Goal: Task Accomplishment & Management: Manage account settings

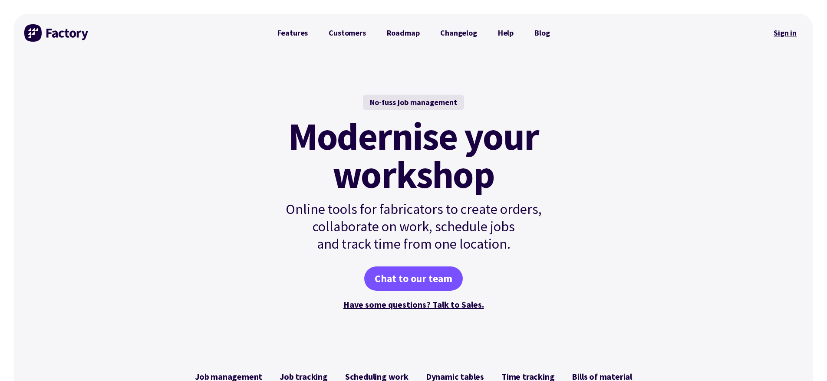
click at [780, 34] on link "Sign in" at bounding box center [785, 33] width 35 height 20
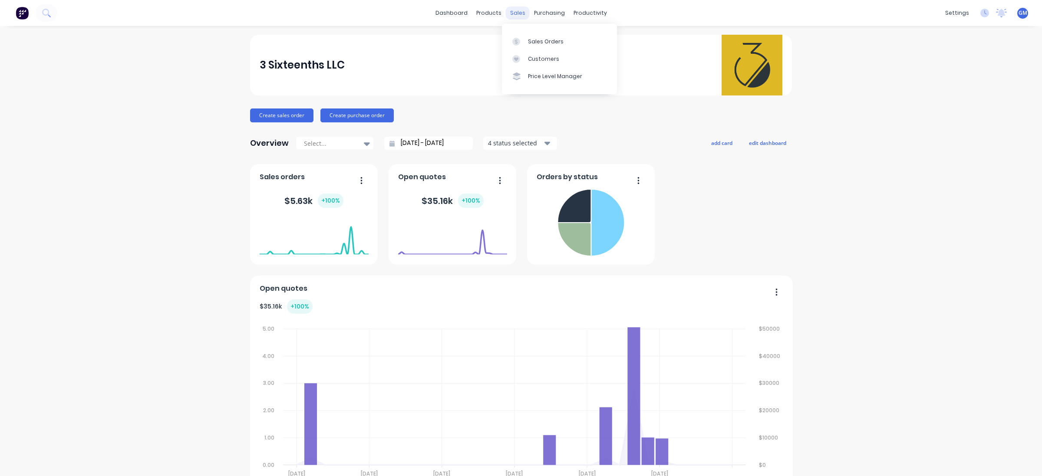
click at [511, 17] on div "sales" at bounding box center [518, 13] width 24 height 13
click at [543, 38] on div "Sales Orders" at bounding box center [546, 42] width 36 height 8
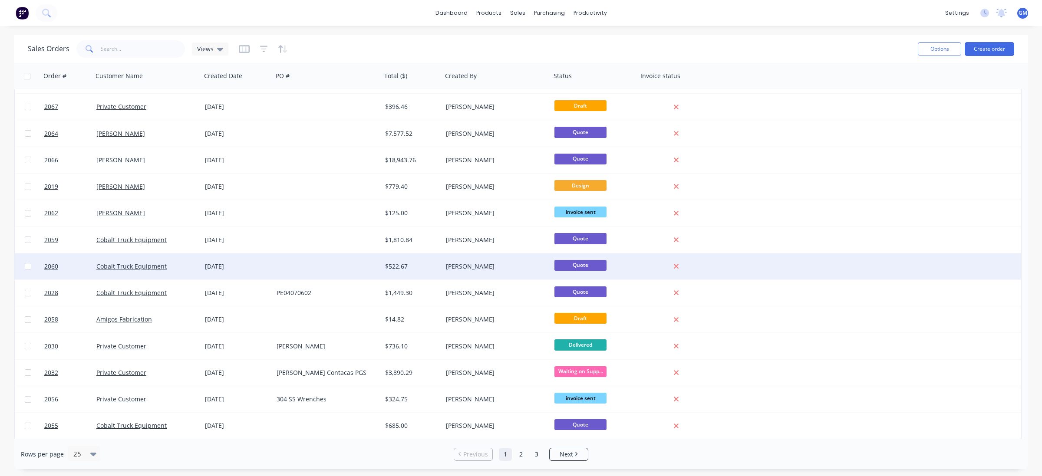
scroll to position [314, 0]
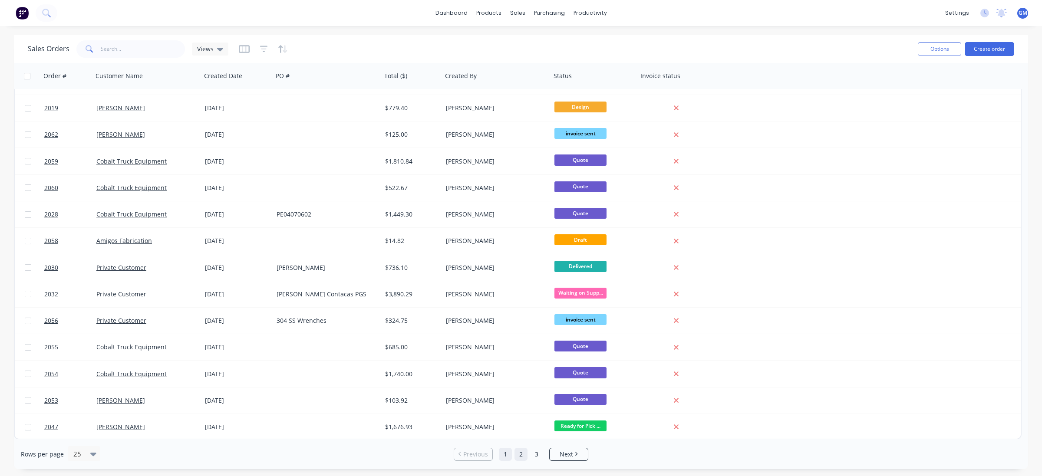
click at [519, 456] on link "2" at bounding box center [521, 454] width 13 height 13
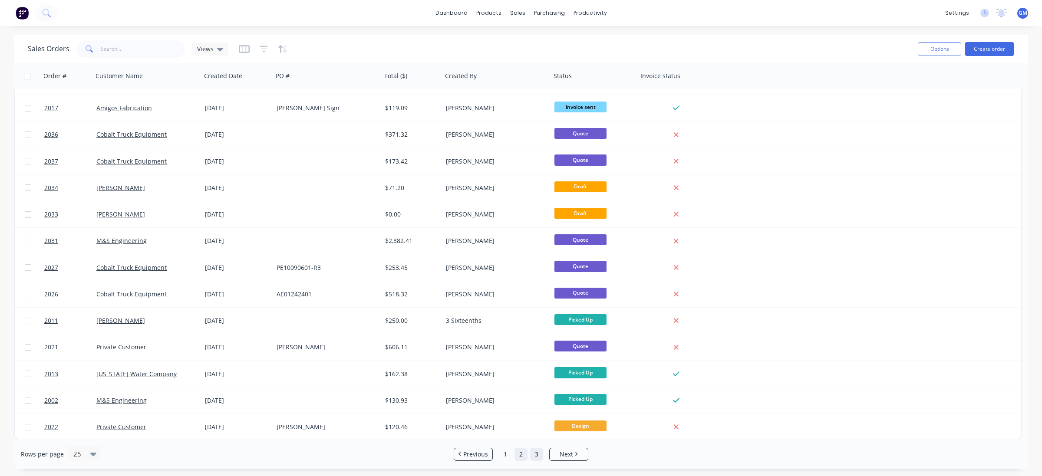
click at [539, 453] on link "3" at bounding box center [536, 454] width 13 height 13
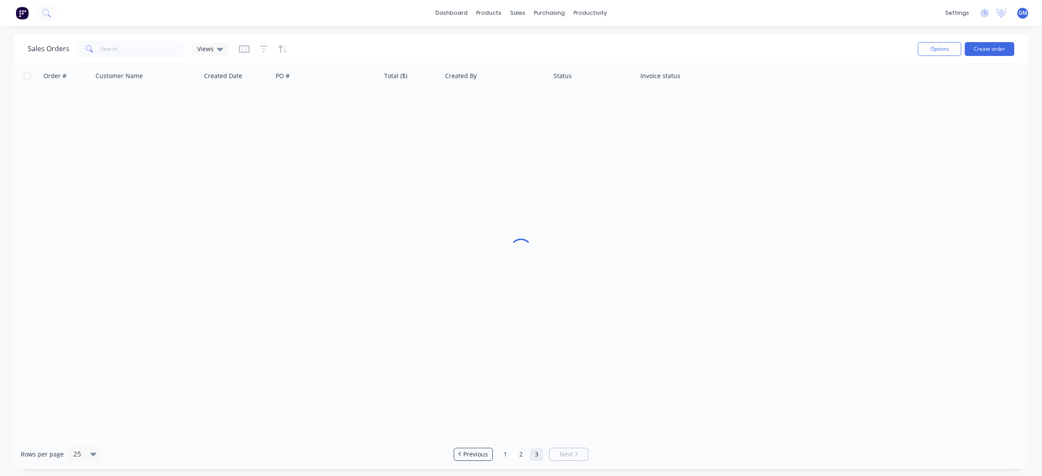
scroll to position [0, 0]
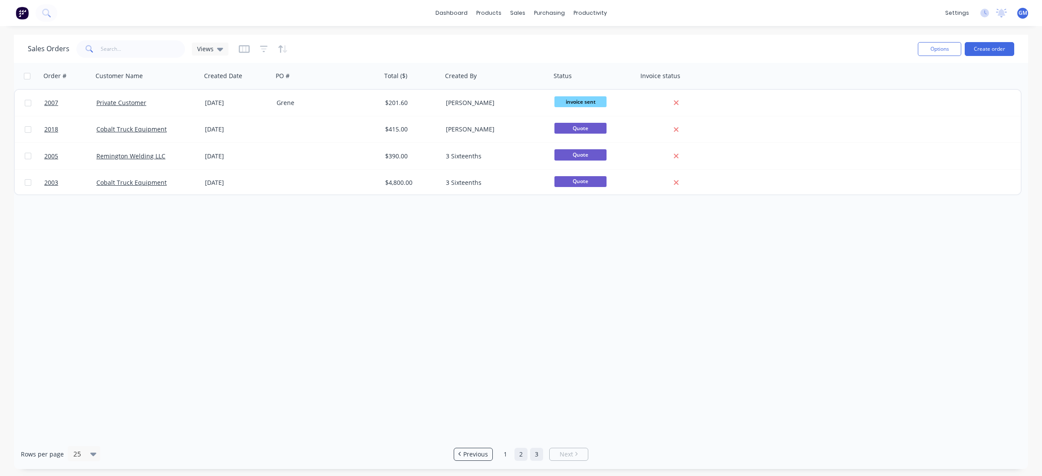
click at [515, 449] on link "2" at bounding box center [521, 454] width 13 height 13
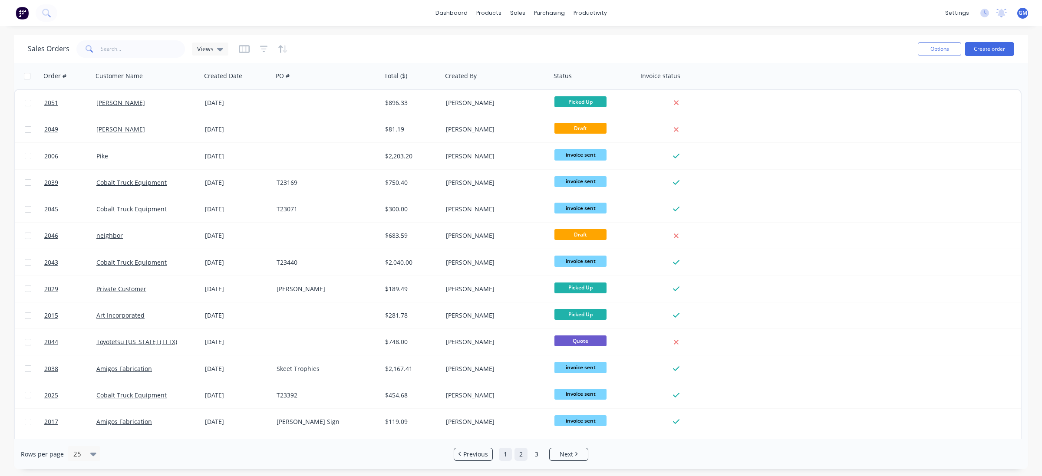
click at [507, 454] on link "1" at bounding box center [505, 454] width 13 height 13
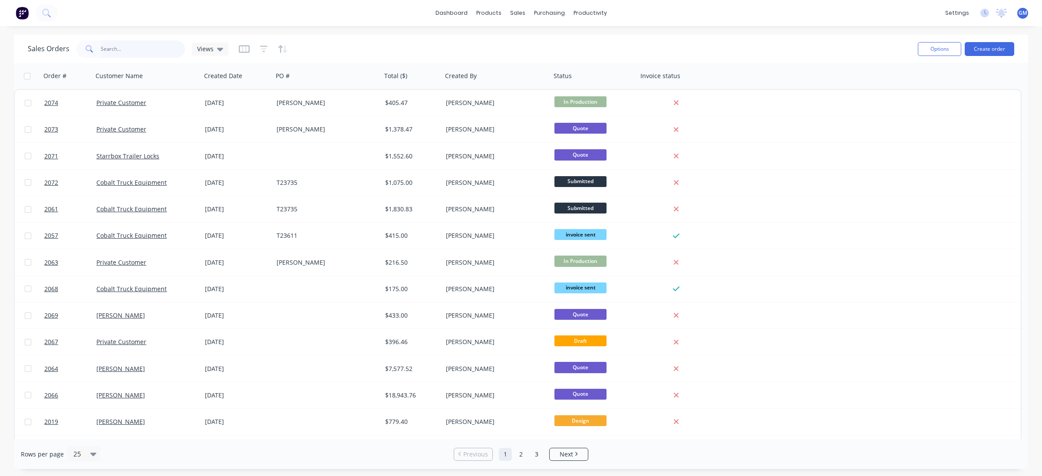
click at [155, 52] on input "text" at bounding box center [143, 48] width 85 height 17
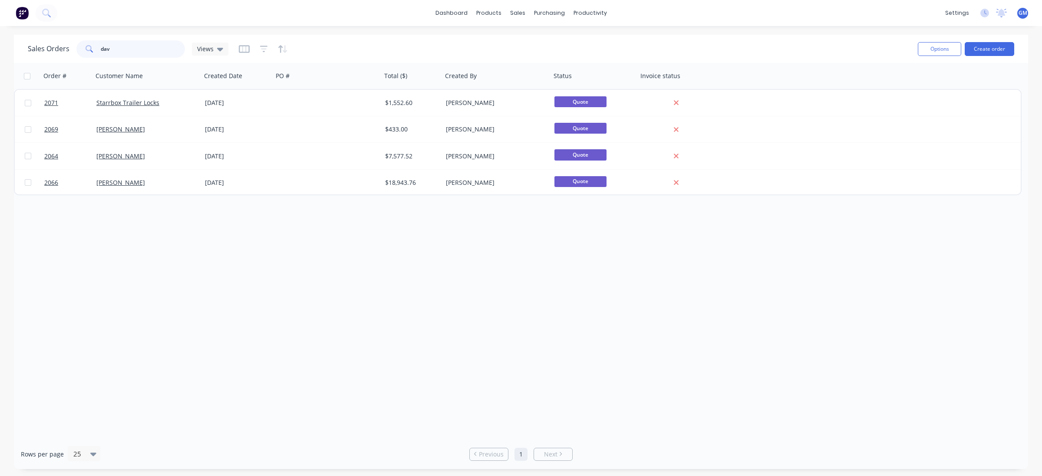
type input "dav"
click at [178, 290] on div "Order # Customer Name Created Date PO # Total ($) Created By Status Invoice sta…" at bounding box center [521, 251] width 1014 height 376
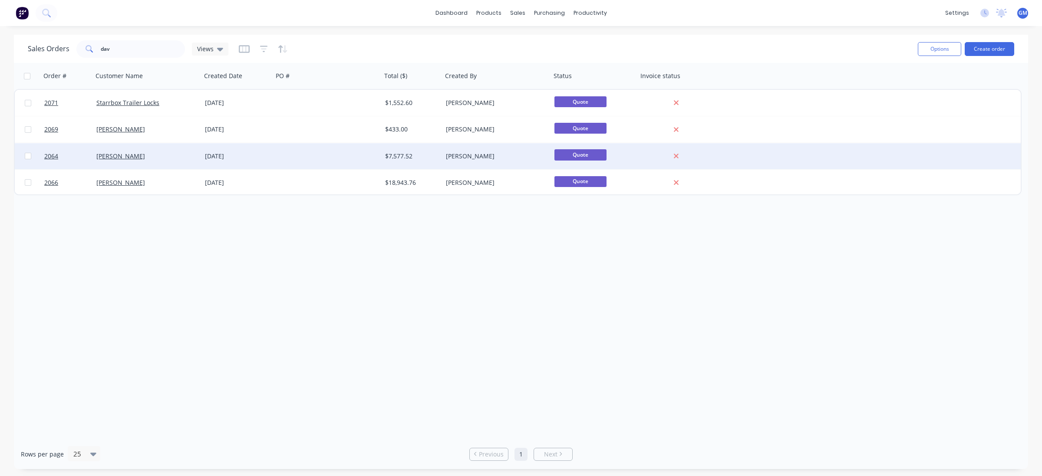
click at [355, 156] on div at bounding box center [327, 156] width 109 height 26
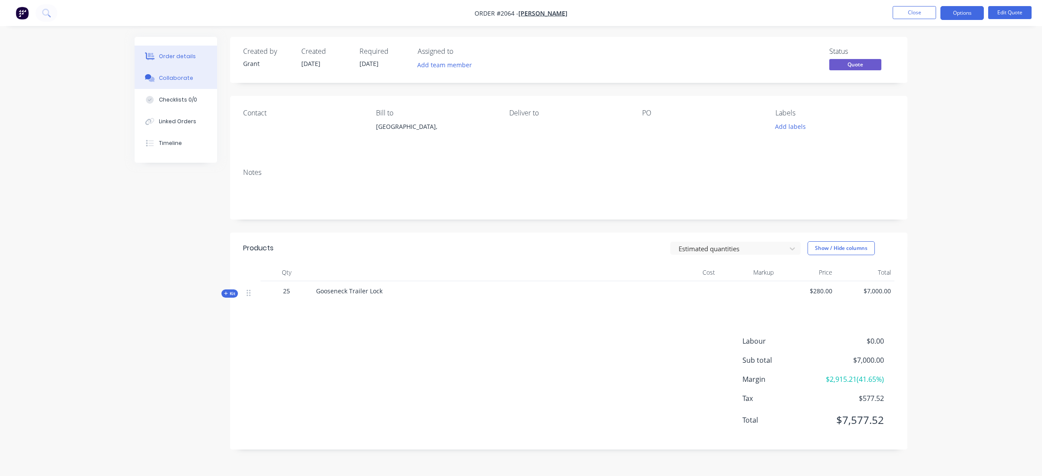
click at [191, 79] on button "Collaborate" at bounding box center [176, 78] width 83 height 22
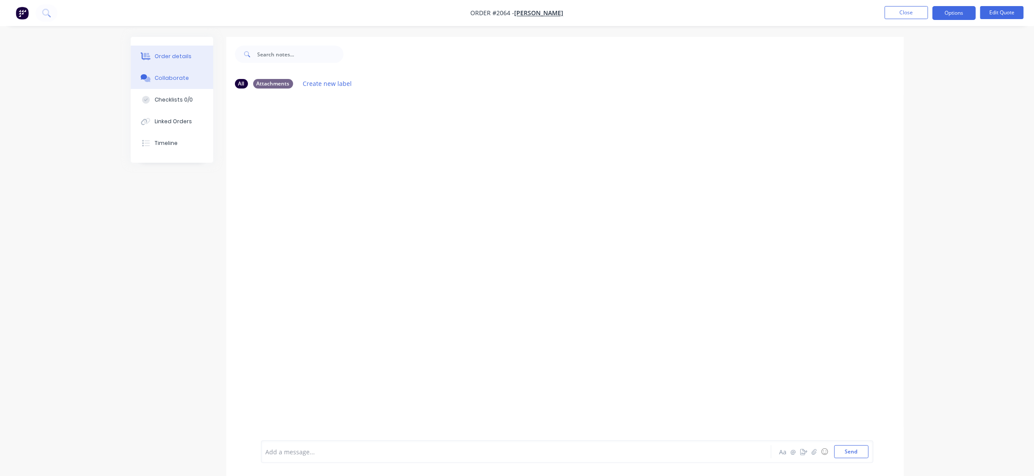
click at [168, 59] on div "Order details" at bounding box center [173, 57] width 37 height 8
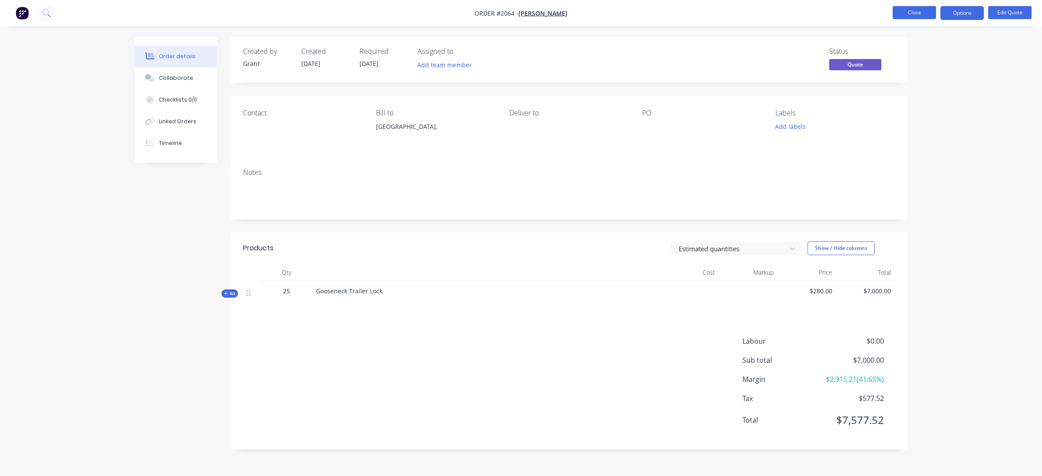
click at [910, 18] on button "Close" at bounding box center [914, 12] width 43 height 13
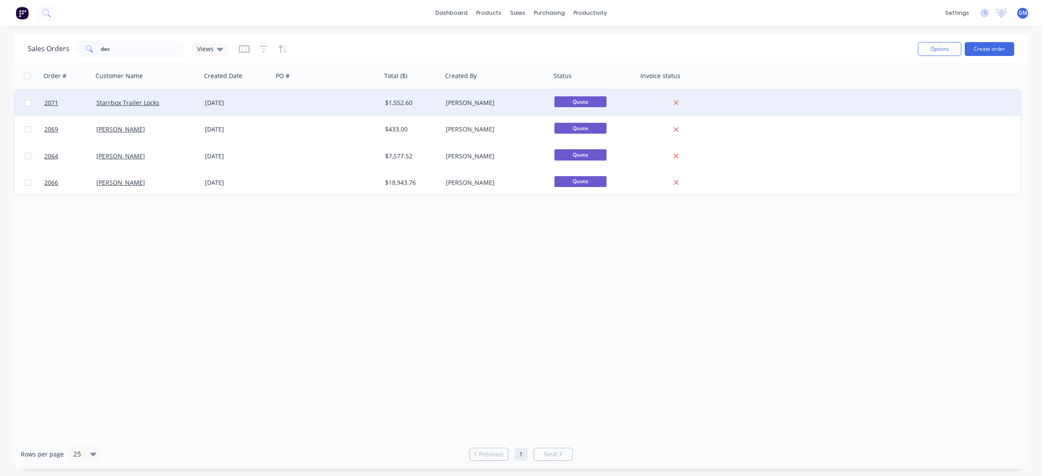
click at [178, 92] on div "Starrbox Trailer Locks" at bounding box center [147, 103] width 109 height 26
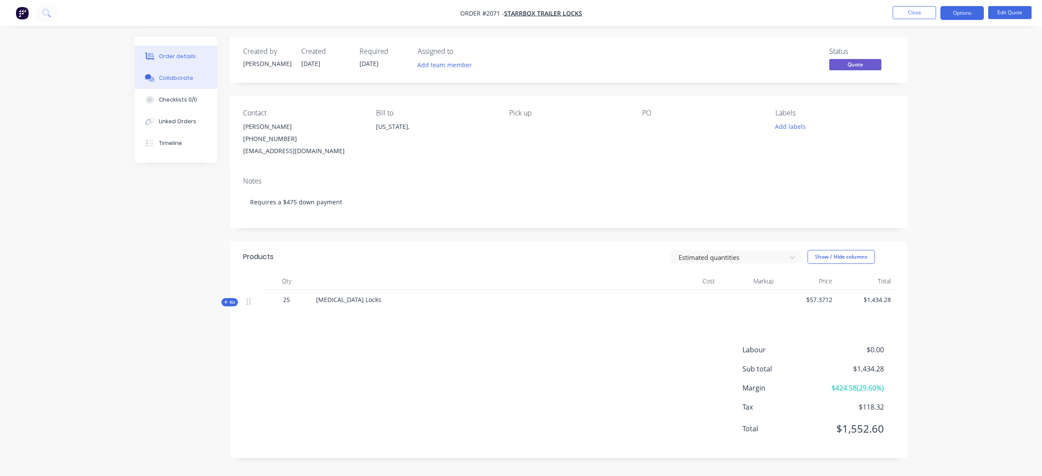
click at [190, 79] on button "Collaborate" at bounding box center [176, 78] width 83 height 22
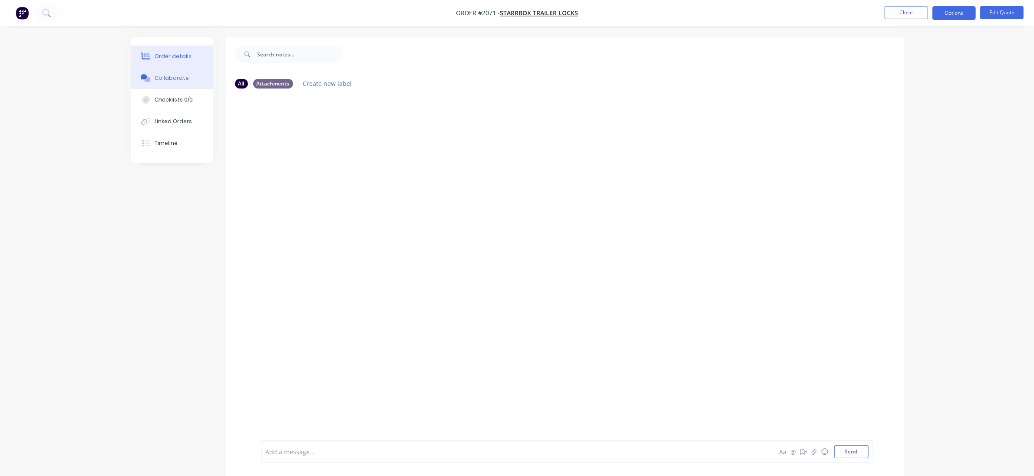
click at [166, 55] on div "Order details" at bounding box center [173, 57] width 37 height 8
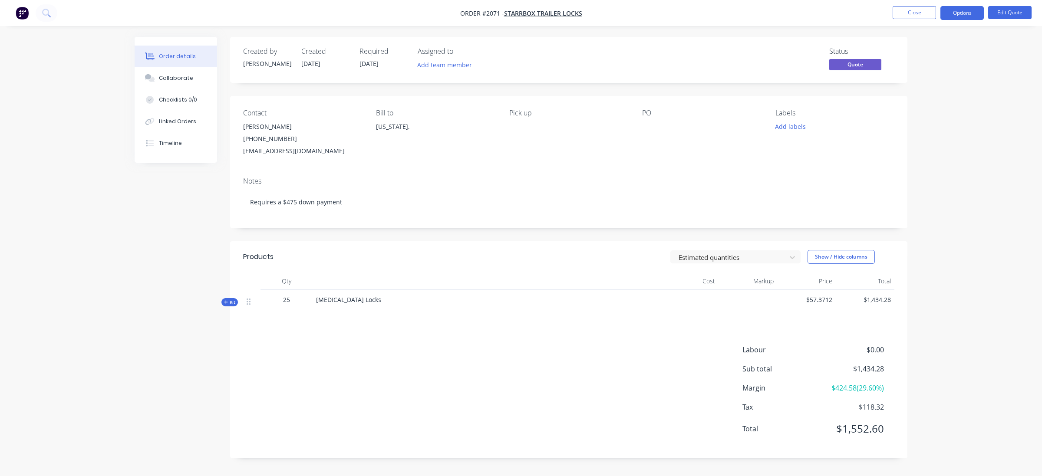
click at [118, 279] on div "Order details Collaborate Checklists 0/0 Linked Orders Timeline Order details C…" at bounding box center [521, 238] width 1042 height 476
click at [909, 12] on button "Close" at bounding box center [914, 12] width 43 height 13
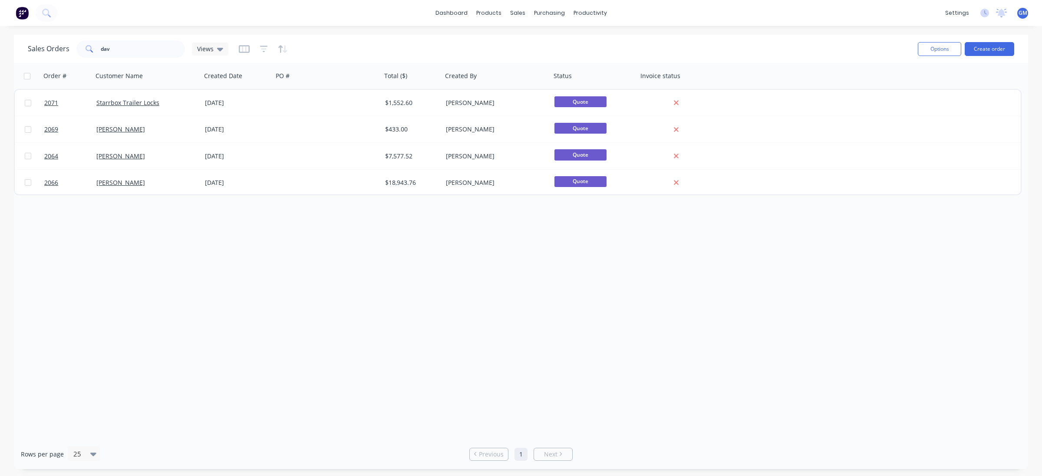
click at [144, 244] on div "Order # Customer Name Created Date PO # Total ($) Created By Status Invoice sta…" at bounding box center [521, 251] width 1014 height 376
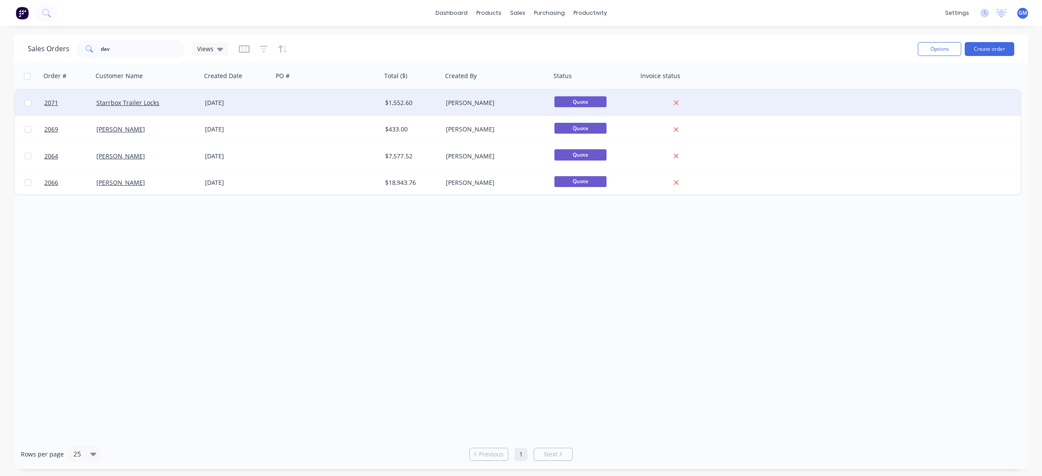
click at [274, 100] on div at bounding box center [327, 103] width 109 height 26
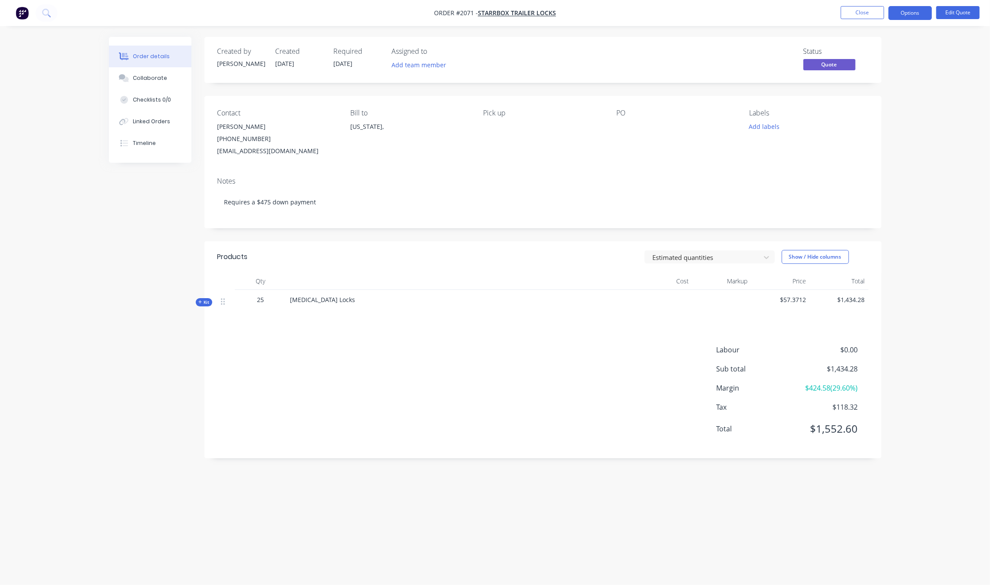
click at [886, 14] on ul "Close Options Edit Quote" at bounding box center [911, 13] width 160 height 14
click at [875, 14] on button "Close" at bounding box center [862, 12] width 43 height 13
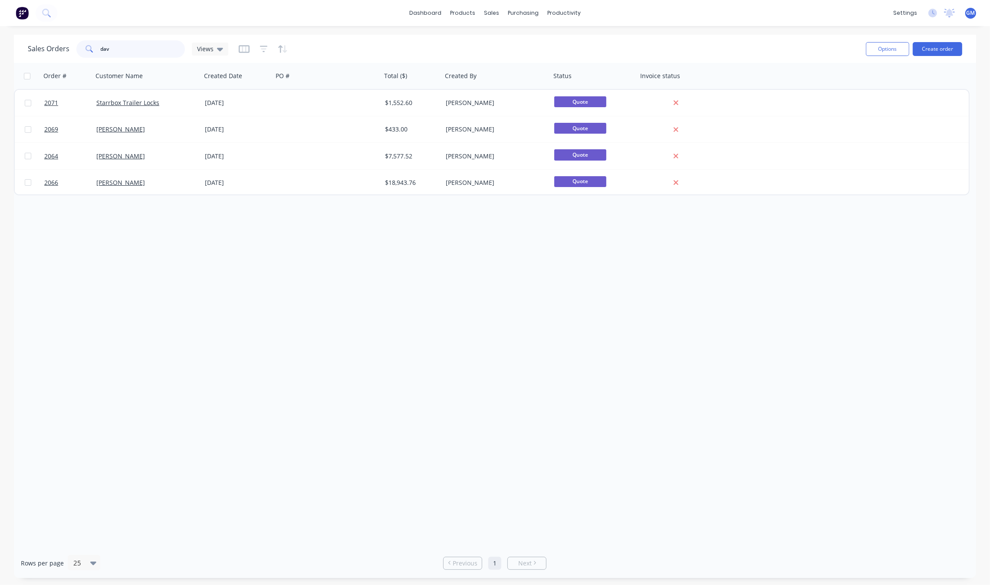
click at [158, 50] on input "dav" at bounding box center [143, 48] width 85 height 17
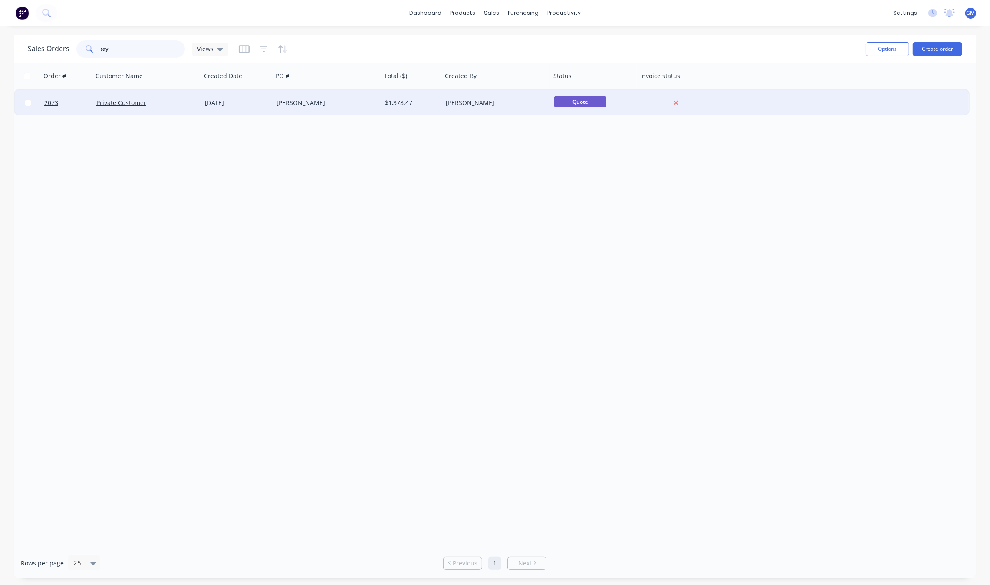
type input "tayl"
click at [178, 103] on div "Private Customer" at bounding box center [144, 103] width 96 height 9
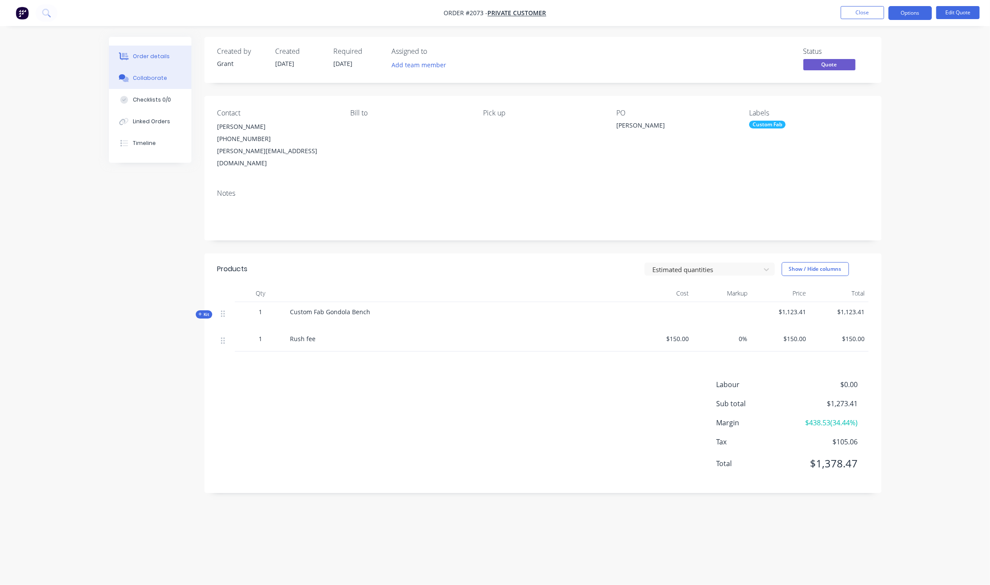
click at [153, 79] on div "Collaborate" at bounding box center [150, 78] width 34 height 8
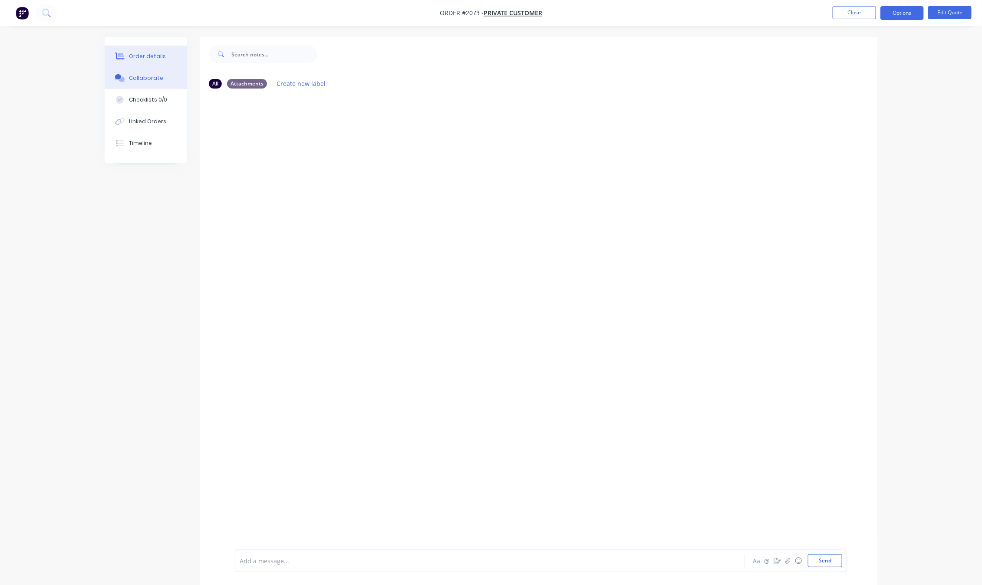
click at [165, 59] on button "Order details" at bounding box center [146, 57] width 83 height 22
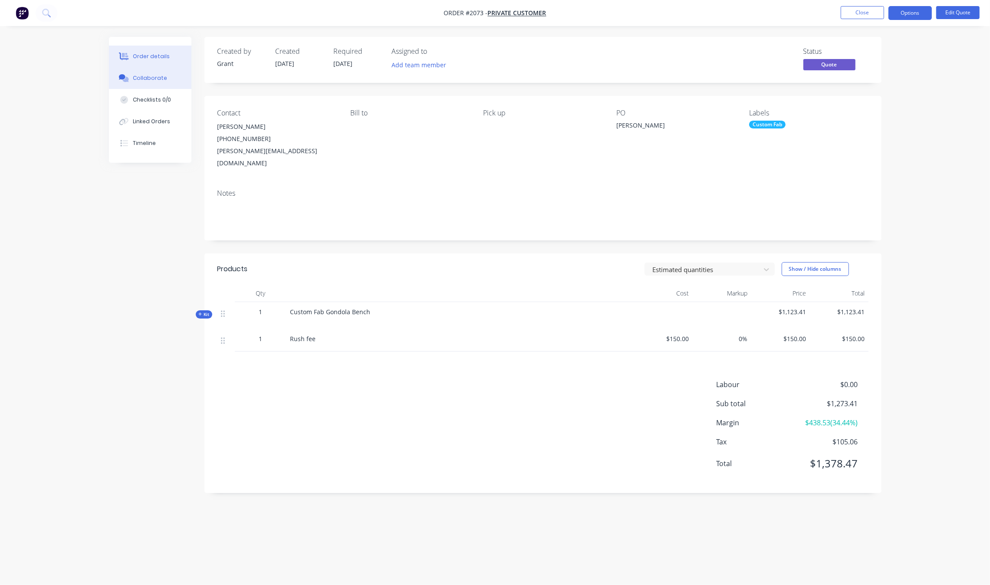
click at [154, 76] on div "Collaborate" at bounding box center [150, 78] width 34 height 8
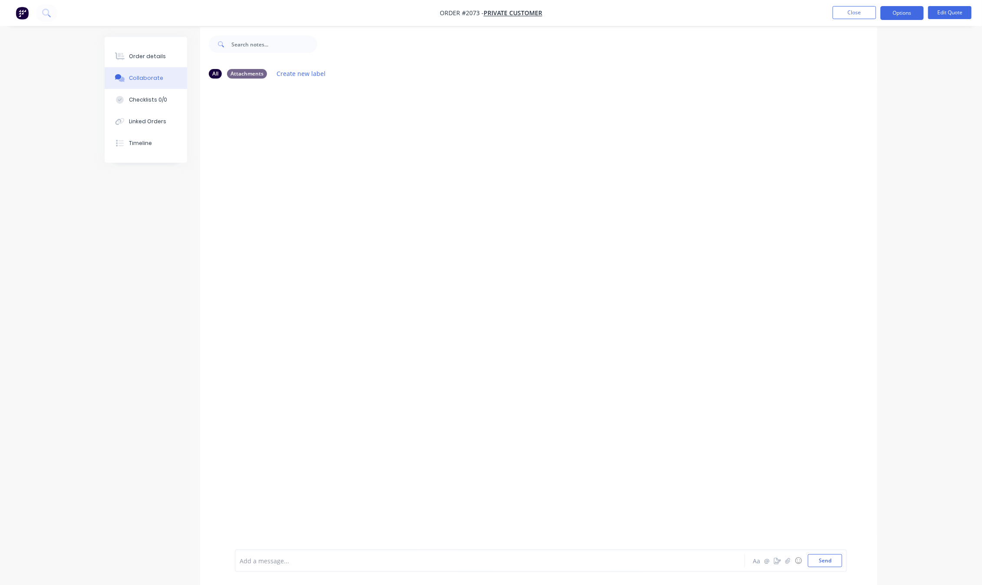
scroll to position [13, 0]
click at [790, 476] on icon "button" at bounding box center [787, 561] width 5 height 6
click at [783, 476] on button "button" at bounding box center [788, 561] width 10 height 10
click at [836, 476] on button "Send" at bounding box center [825, 560] width 34 height 13
click at [489, 476] on div "Add a message... Aa @ ☺ Send" at bounding box center [541, 561] width 612 height 23
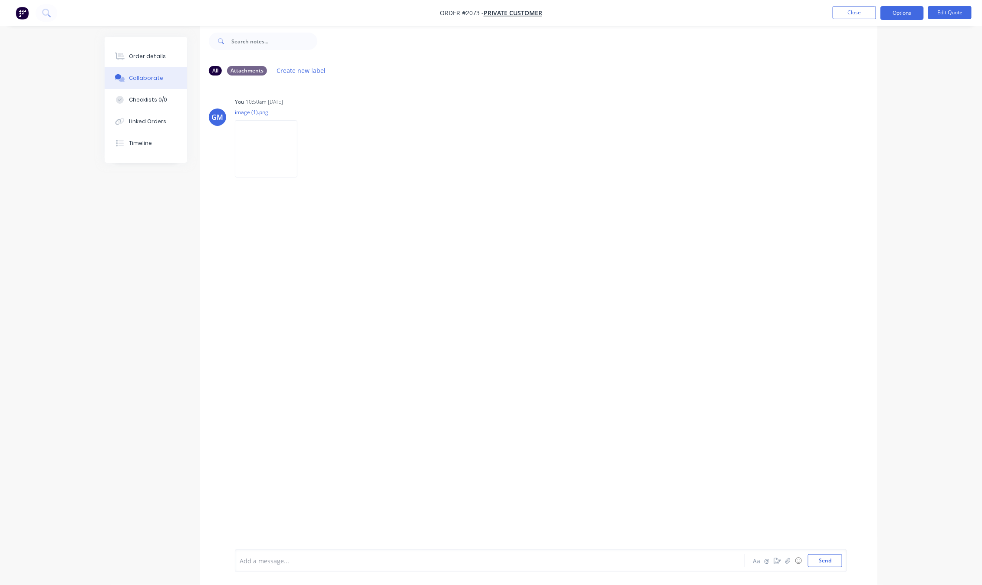
click at [383, 476] on div at bounding box center [466, 561] width 452 height 9
paste div
click at [544, 276] on div "GM You 10:50am 07/10/25 image (1).png Labels Download Delete GM You - 10:50am 0…" at bounding box center [538, 310] width 677 height 454
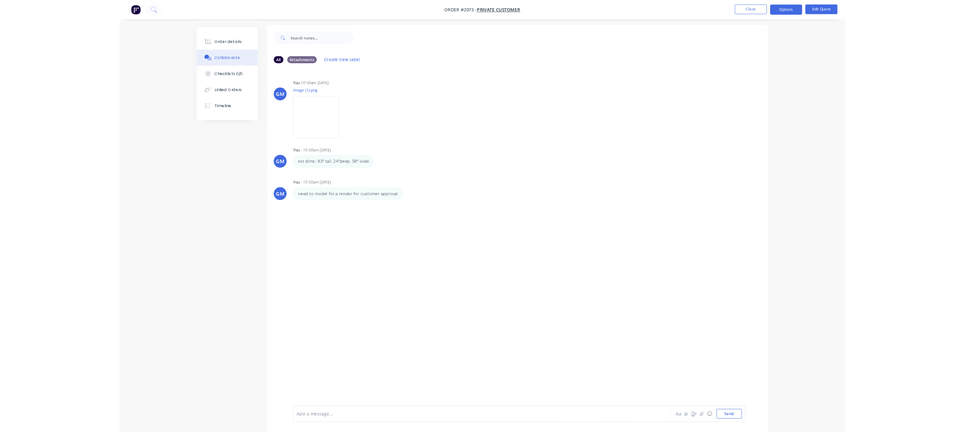
scroll to position [0, 0]
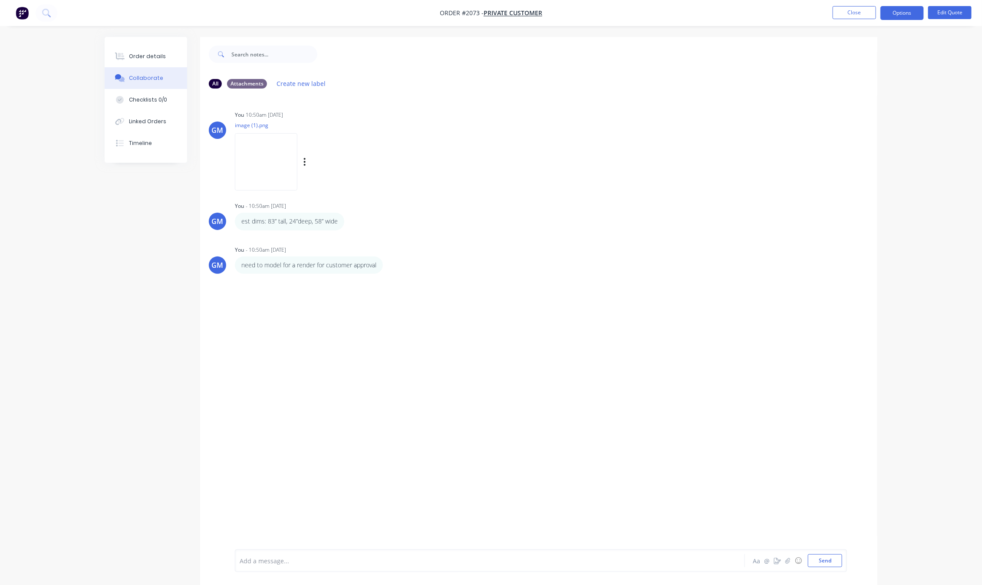
click at [262, 162] on img at bounding box center [266, 161] width 63 height 57
drag, startPoint x: 332, startPoint y: 221, endPoint x: 196, endPoint y: 220, distance: 136.3
click at [196, 220] on div "All Attachments Create new label GM You 10:50am 07/10/25 image (1).png Labels D…" at bounding box center [491, 317] width 773 height 561
click at [529, 244] on div "GM You - 10:50am 07/10/25 need to model for a render for customer approval Labe…" at bounding box center [538, 259] width 677 height 30
click at [360, 276] on div "GM You 10:50am 07/10/25 image (1).png Labels Download Delete GM You - 10:50am 0…" at bounding box center [538, 323] width 677 height 454
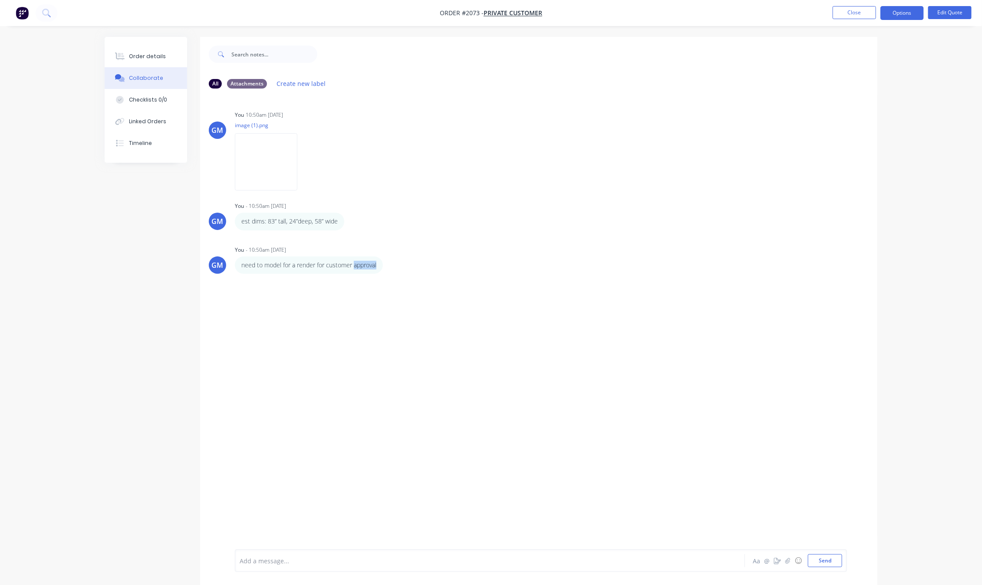
click at [360, 276] on div "GM You 10:50am 07/10/25 image (1).png Labels Download Delete GM You - 10:50am 0…" at bounding box center [538, 323] width 677 height 454
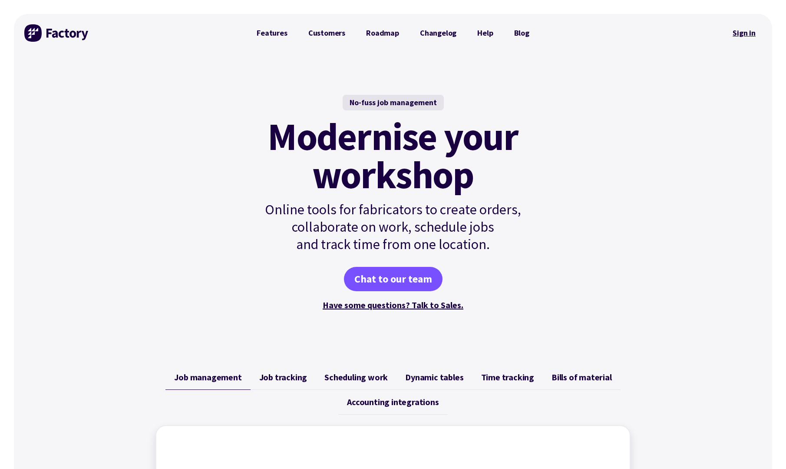
click at [748, 26] on link "Sign in" at bounding box center [743, 33] width 35 height 20
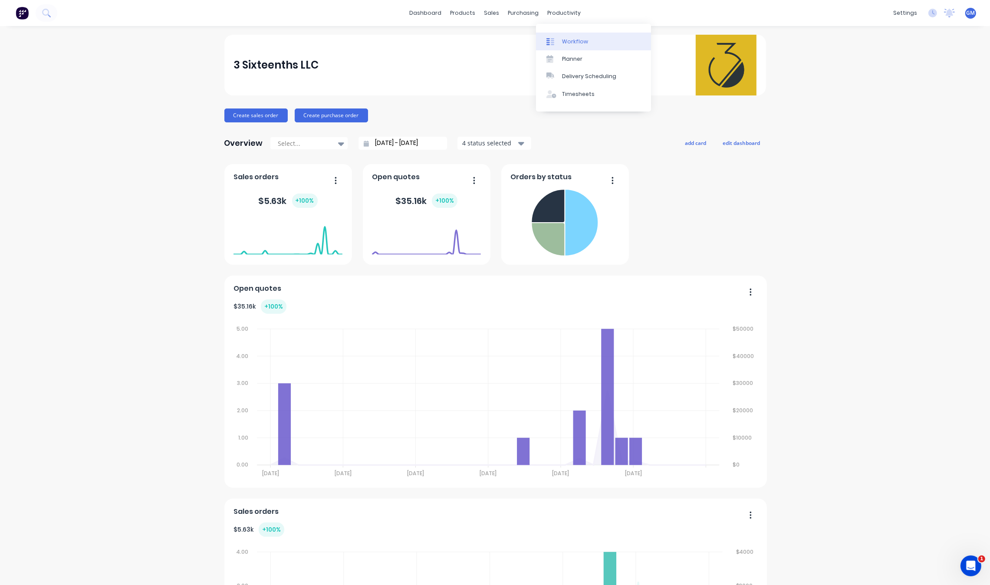
click at [568, 40] on div "Workflow" at bounding box center [575, 42] width 26 height 8
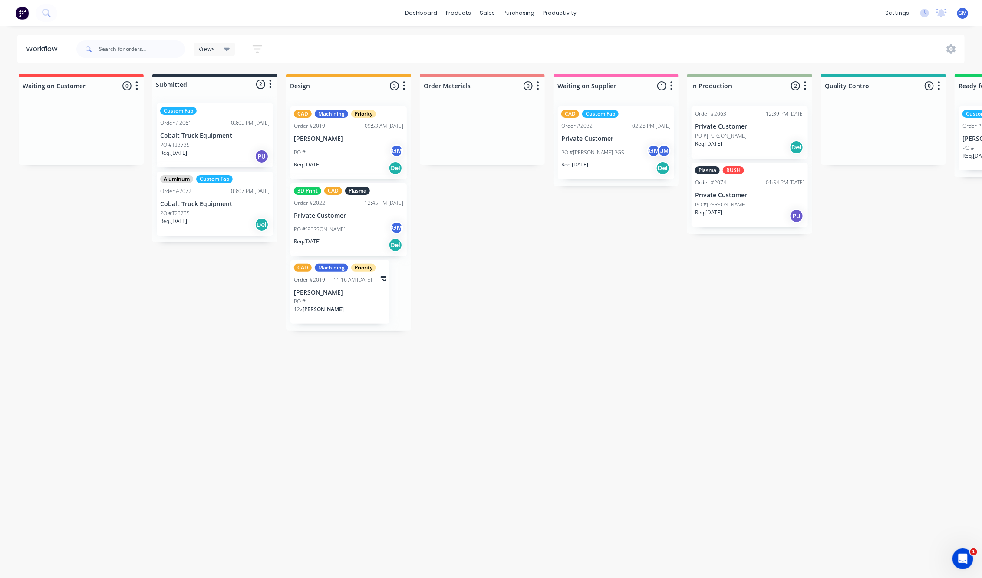
scroll to position [3, 0]
click at [760, 124] on p "Private Customer" at bounding box center [749, 126] width 109 height 7
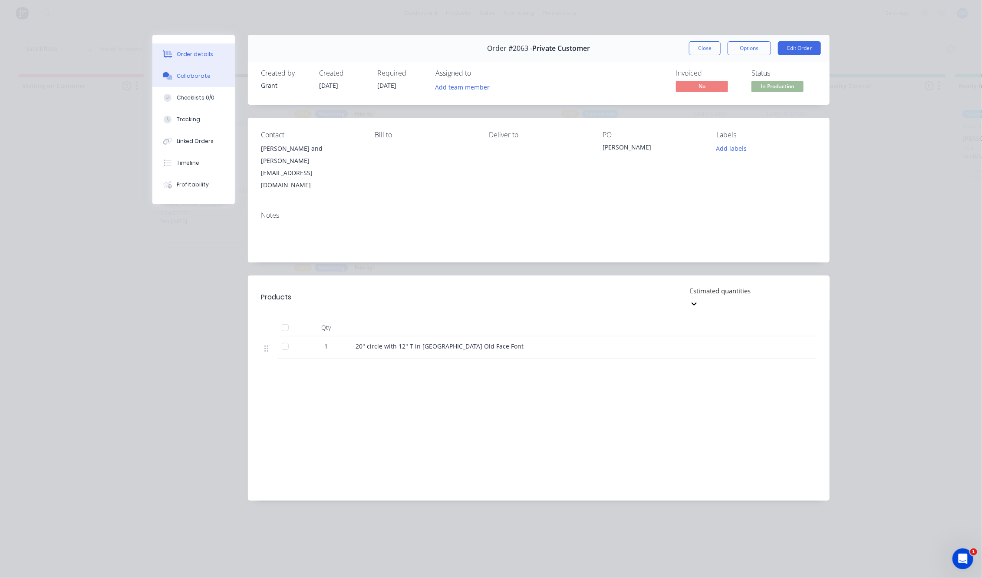
click at [182, 83] on button "Collaborate" at bounding box center [193, 76] width 83 height 22
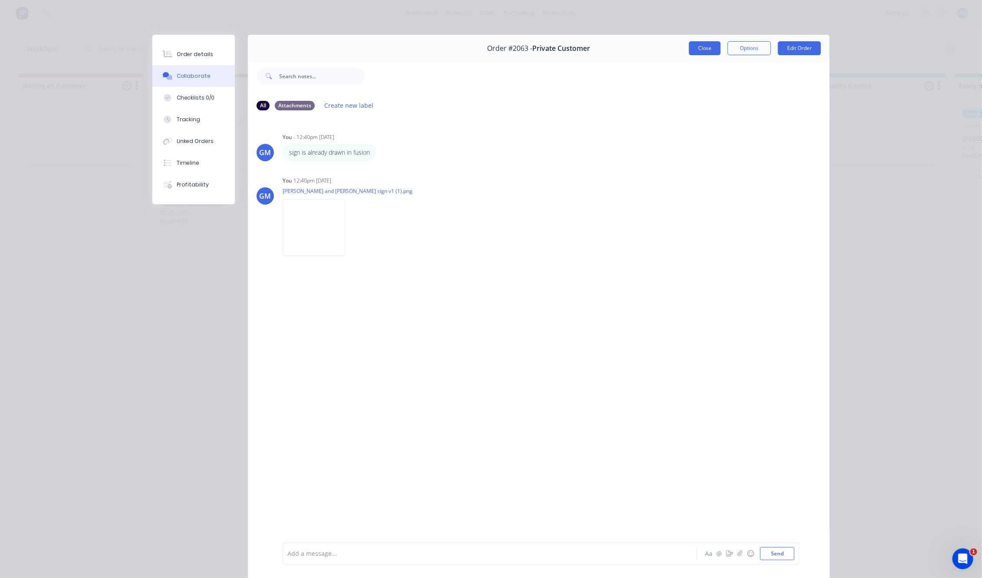
click at [700, 50] on button "Close" at bounding box center [705, 48] width 32 height 14
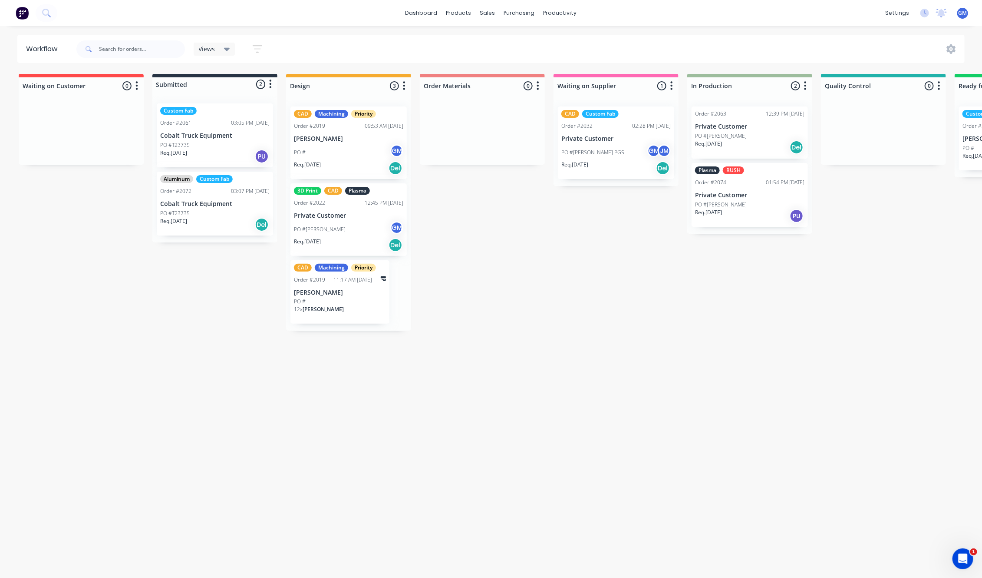
click at [723, 281] on div "Waiting on Customer 0 Status colour #FF4949 hex #FF4949 Save Cancel Notificatio…" at bounding box center [843, 323] width 1700 height 499
drag, startPoint x: 363, startPoint y: 459, endPoint x: 349, endPoint y: 457, distance: 14.6
click at [363, 458] on div "Waiting on Customer 0 Status colour #FF4949 hex #FF4949 Save Cancel Notificatio…" at bounding box center [843, 323] width 1700 height 499
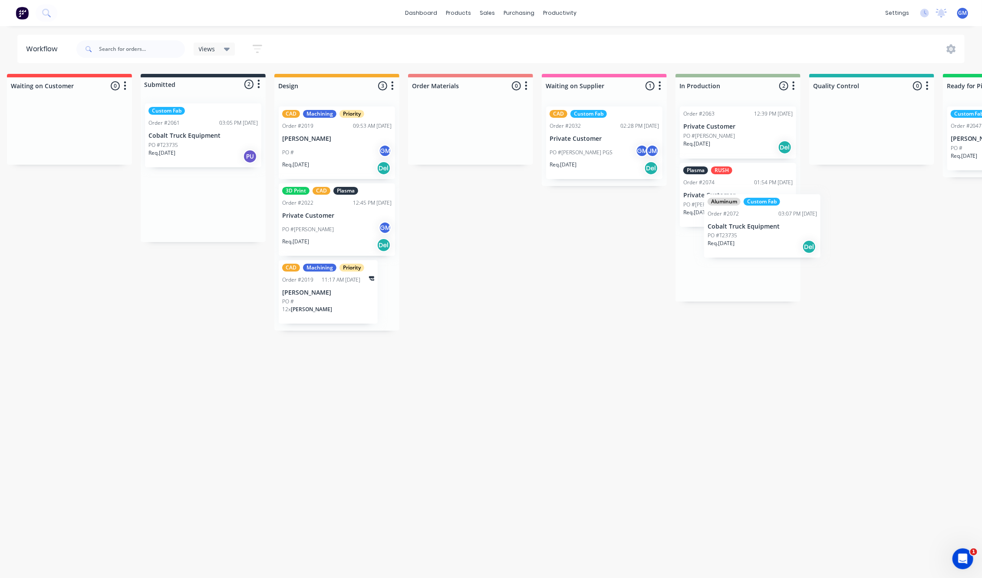
drag, startPoint x: 203, startPoint y: 205, endPoint x: 757, endPoint y: 231, distance: 554.7
click at [757, 231] on div "Waiting on Customer 0 Status colour #FF4949 hex #FF4949 Save Cancel Notificatio…" at bounding box center [832, 323] width 1700 height 499
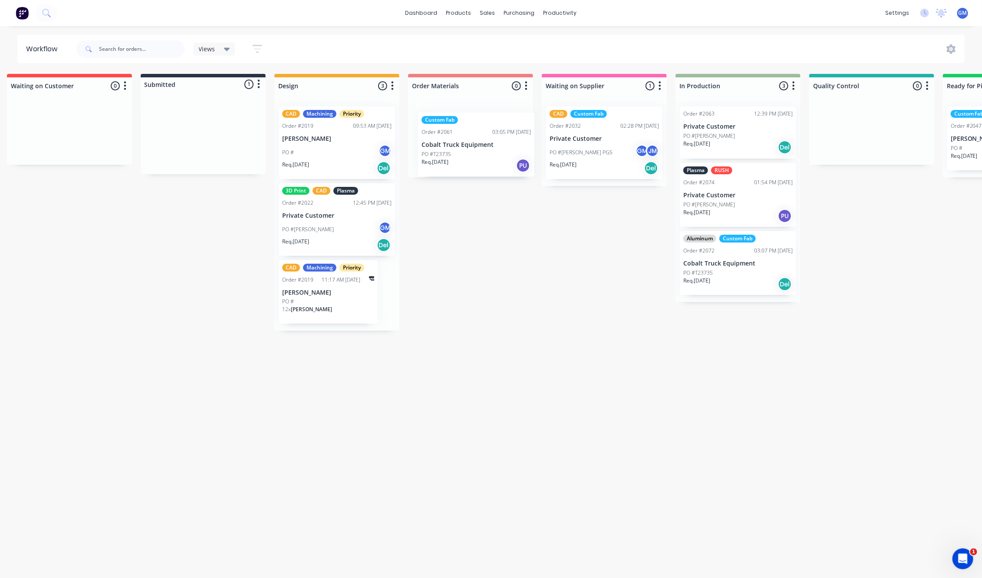
scroll to position [0, 12]
drag, startPoint x: 200, startPoint y: 149, endPoint x: 474, endPoint y: 156, distance: 274.5
click at [474, 156] on div "Waiting on Customer 0 Status colour #FF4949 hex #FF4949 Save Cancel Notificatio…" at bounding box center [832, 323] width 1700 height 499
click at [455, 285] on div "Waiting on Customer 0 Status colour #FF4949 hex #FF4949 Save Cancel Notificatio…" at bounding box center [832, 323] width 1700 height 499
click at [490, 10] on div "sales" at bounding box center [488, 13] width 24 height 13
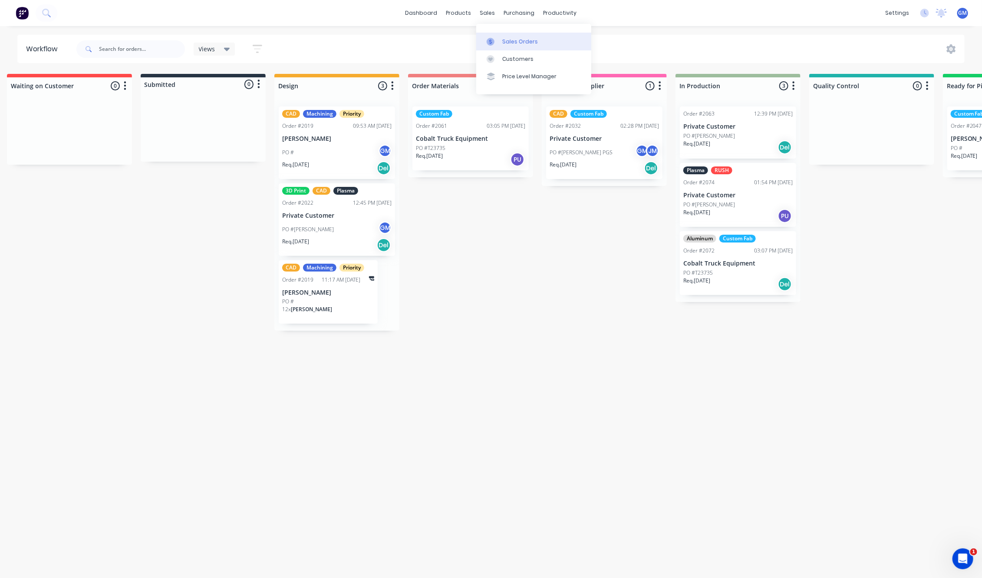
click at [502, 37] on link "Sales Orders" at bounding box center [533, 41] width 115 height 17
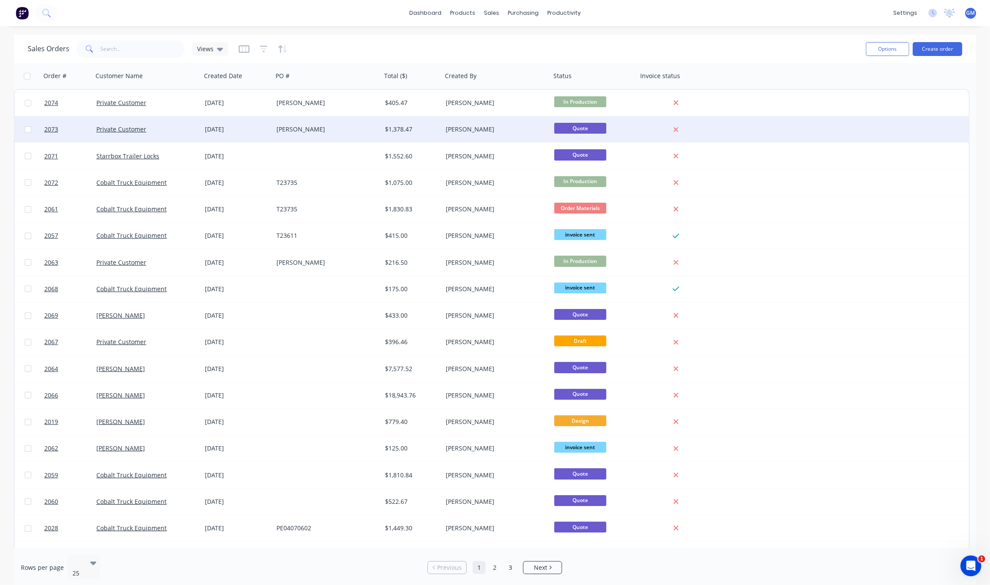
click at [372, 136] on div "Taylor Hargrove" at bounding box center [327, 129] width 109 height 26
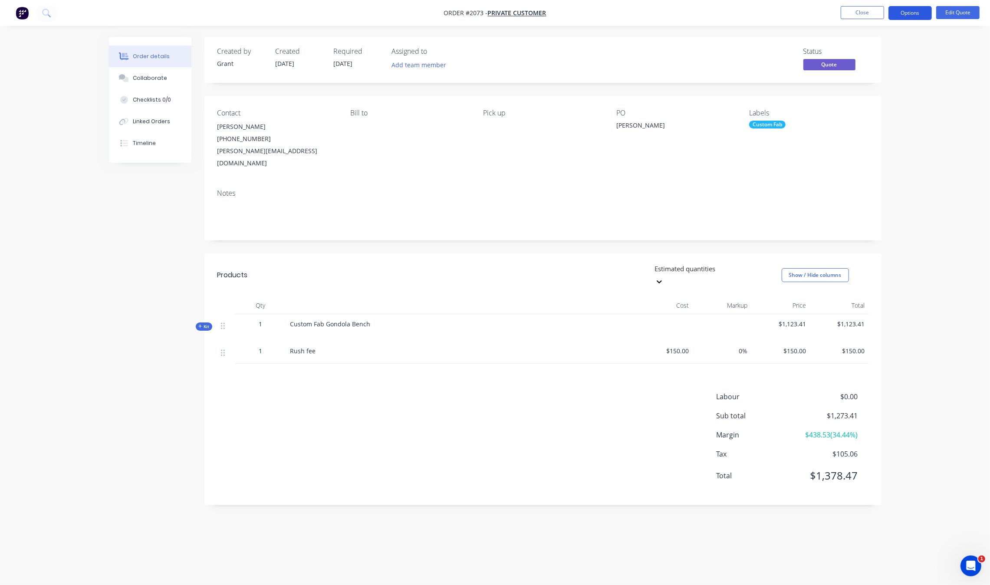
click at [903, 14] on button "Options" at bounding box center [910, 13] width 43 height 14
click at [895, 107] on div "Convert to Order" at bounding box center [885, 105] width 80 height 13
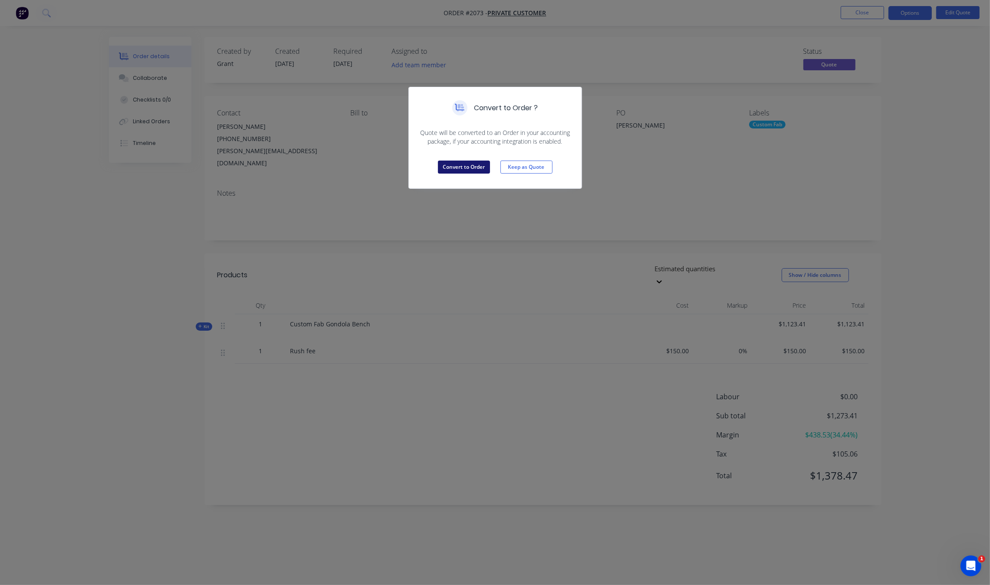
click at [454, 170] on button "Convert to Order" at bounding box center [464, 167] width 52 height 13
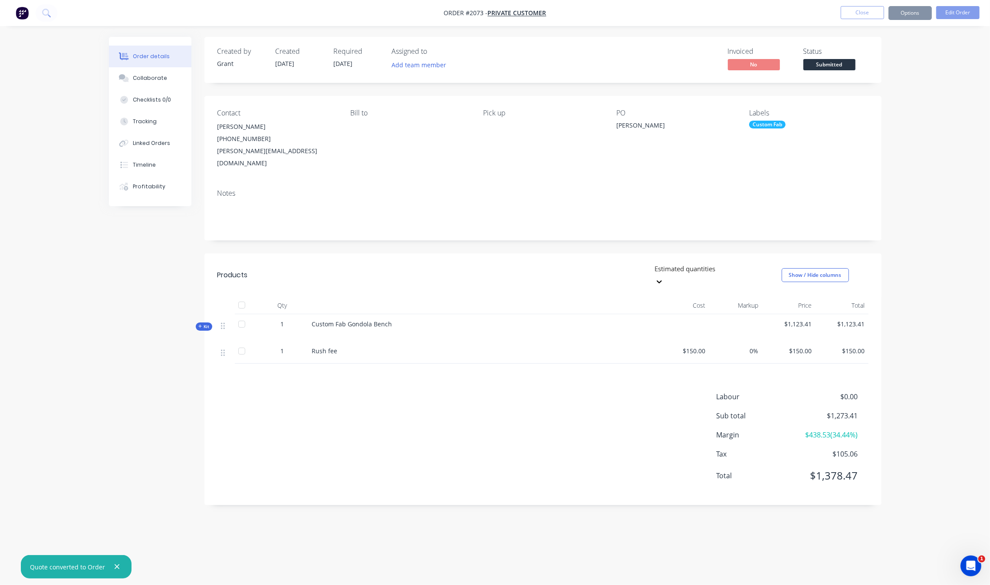
click at [823, 67] on span "Submitted" at bounding box center [830, 64] width 52 height 11
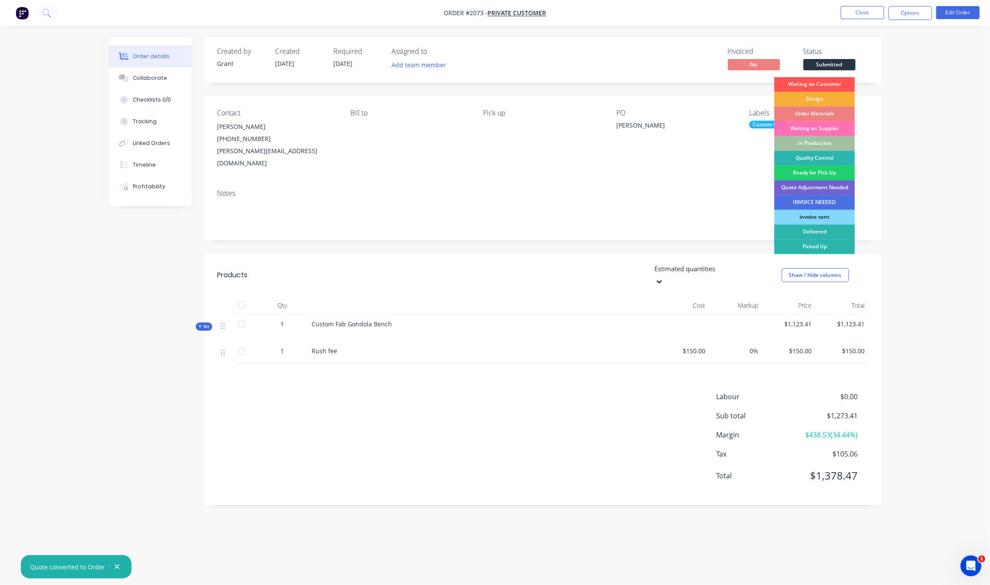
click at [835, 114] on div "Order Materials" at bounding box center [815, 114] width 81 height 15
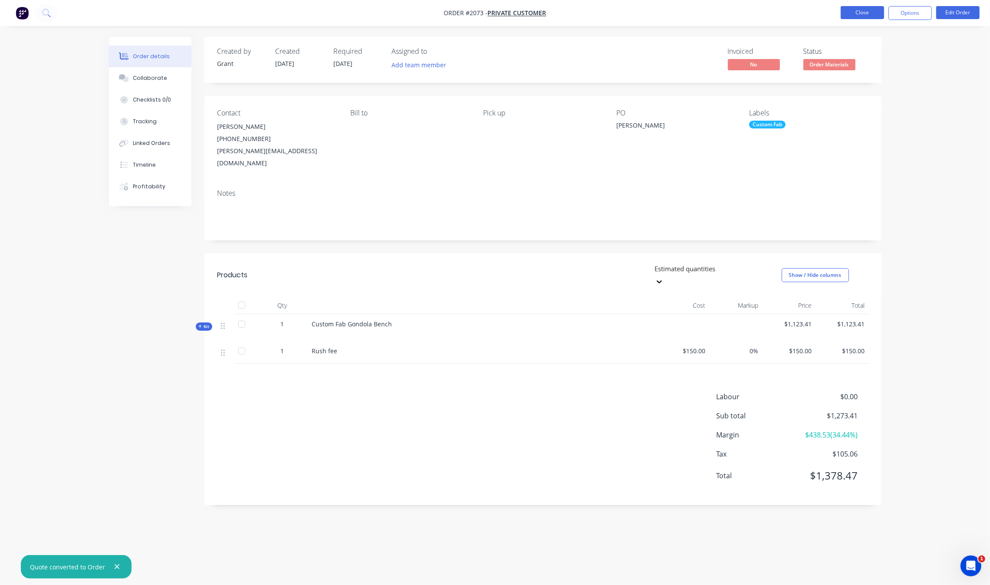
click at [862, 15] on button "Close" at bounding box center [862, 12] width 43 height 13
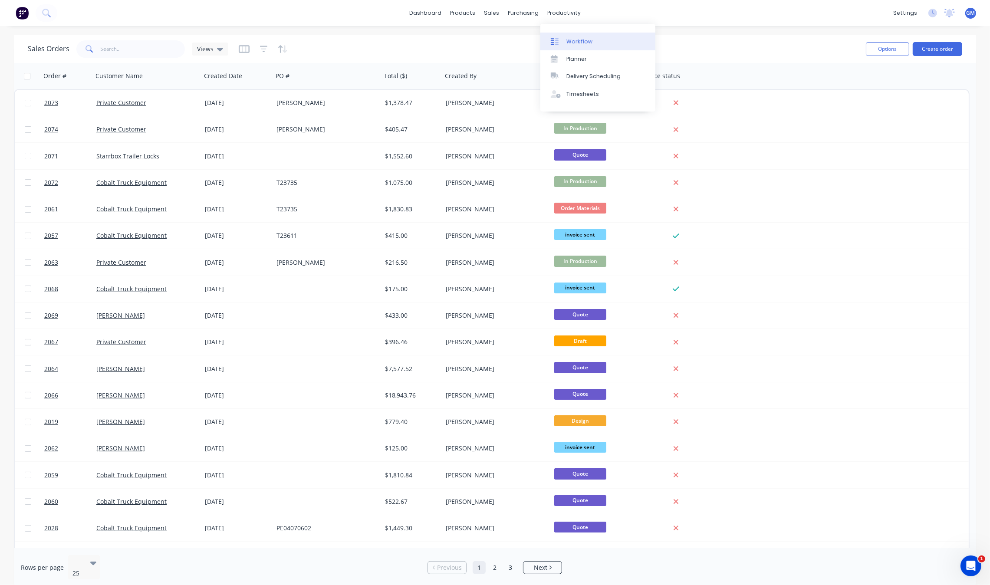
click at [578, 41] on div "Workflow" at bounding box center [580, 42] width 26 height 8
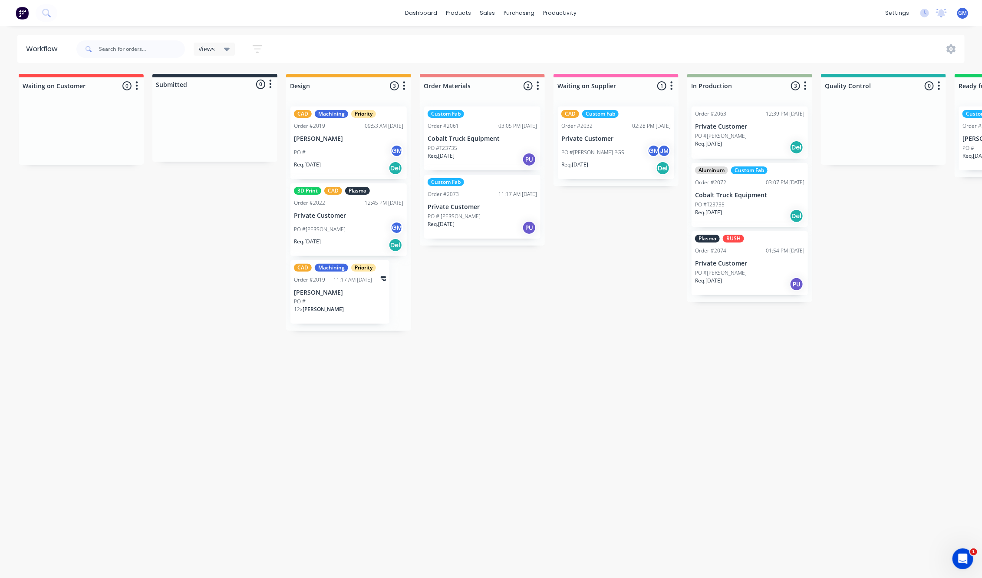
click at [561, 344] on div "Waiting on Customer 0 Status colour #FF4949 hex #FF4949 Save Cancel Notificatio…" at bounding box center [843, 323] width 1700 height 499
click at [569, 372] on div "Waiting on Customer 0 Status colour #FF4949 hex #FF4949 Save Cancel Notificatio…" at bounding box center [843, 323] width 1700 height 499
click at [511, 46] on link "Sales Orders" at bounding box center [533, 41] width 115 height 17
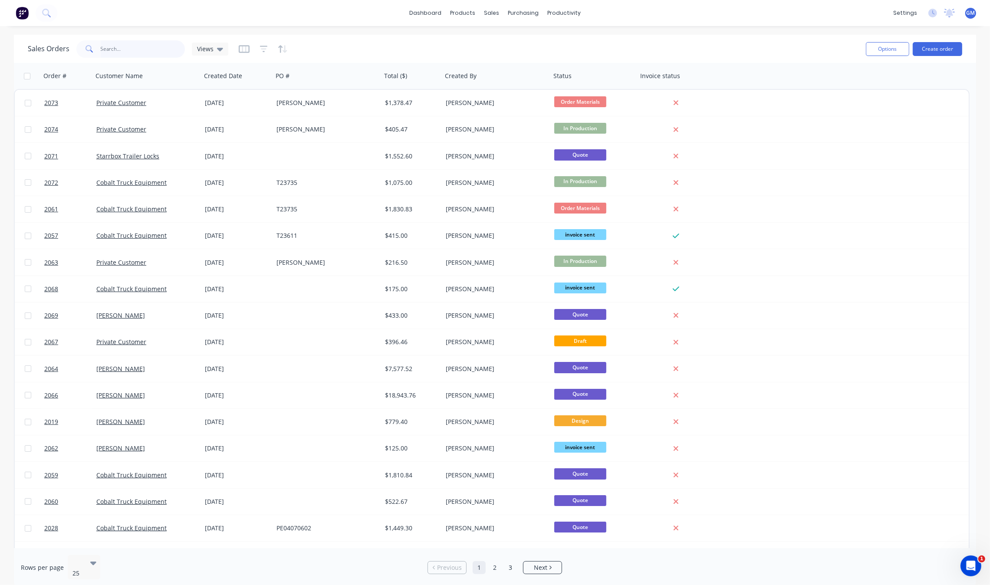
click at [122, 55] on input "text" at bounding box center [143, 48] width 85 height 17
type input "david"
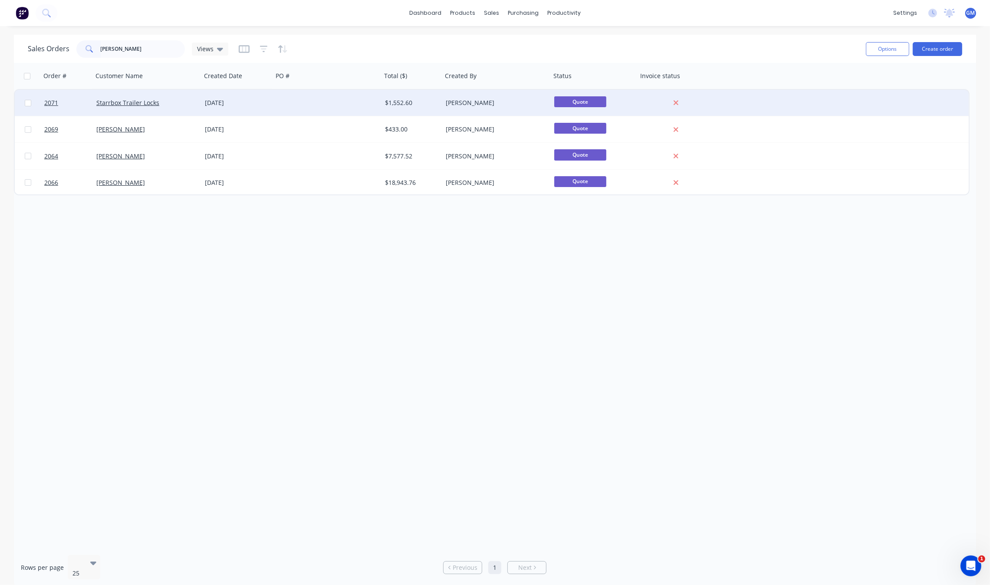
click at [330, 105] on div at bounding box center [327, 103] width 109 height 26
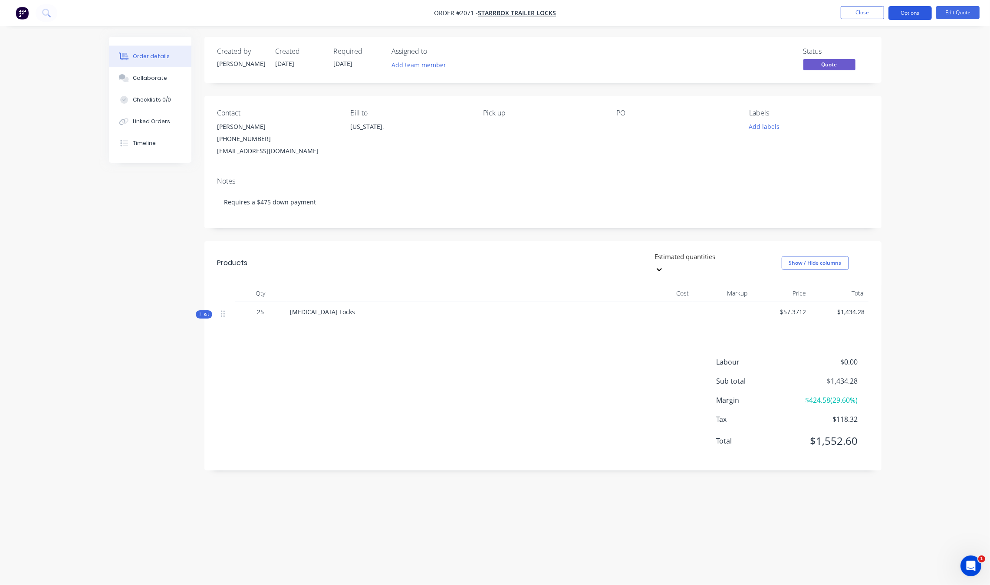
click at [921, 18] on button "Options" at bounding box center [910, 13] width 43 height 14
click at [897, 97] on button "Convert to Order" at bounding box center [885, 104] width 96 height 17
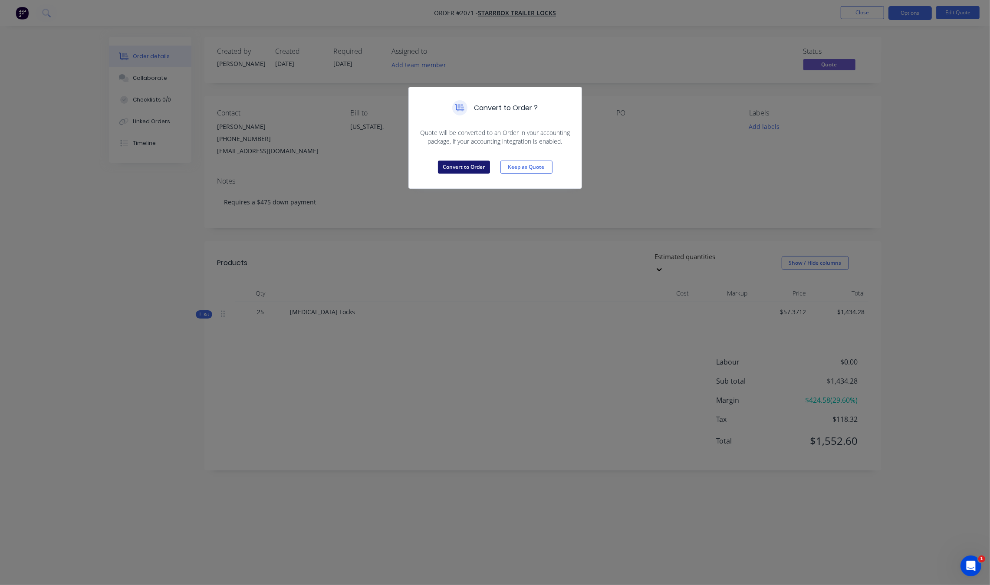
click at [480, 167] on button "Convert to Order" at bounding box center [464, 167] width 52 height 13
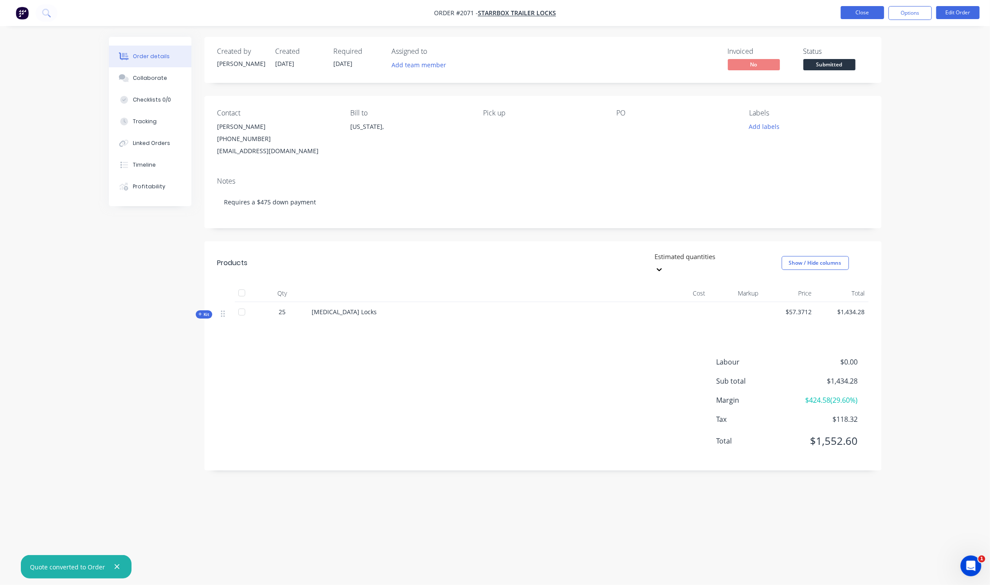
click at [858, 14] on button "Close" at bounding box center [862, 12] width 43 height 13
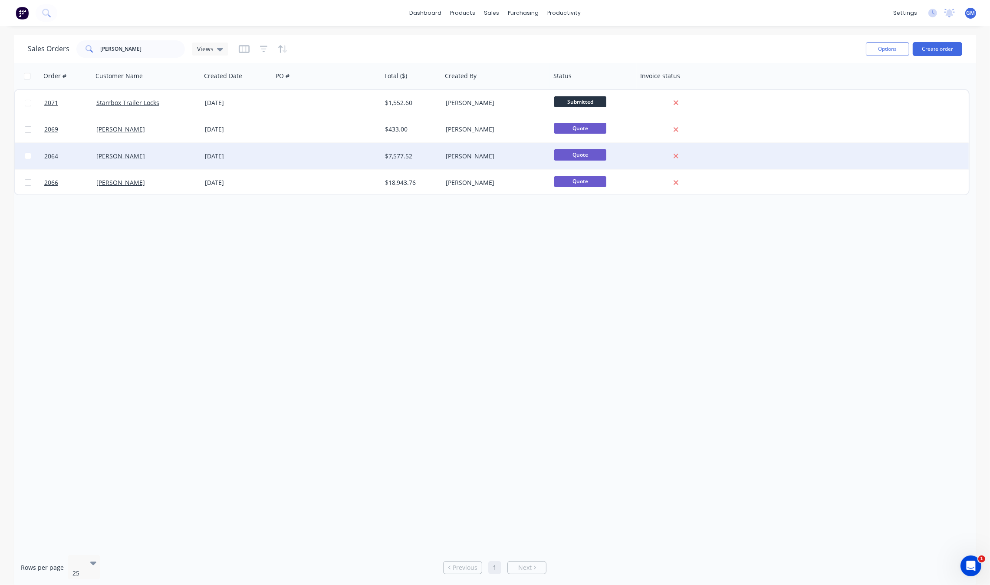
click at [354, 158] on div at bounding box center [327, 156] width 109 height 26
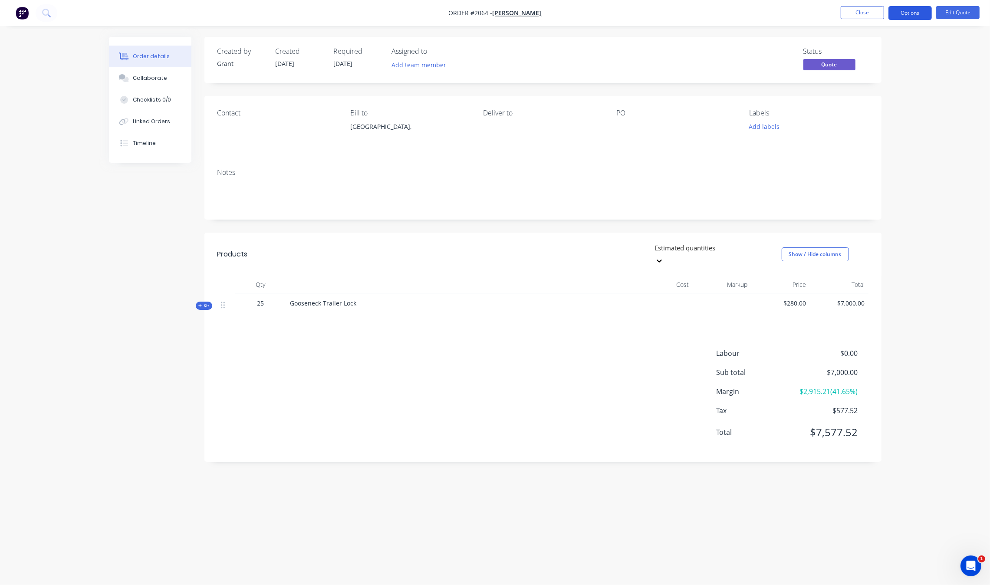
click at [920, 12] on button "Options" at bounding box center [910, 13] width 43 height 14
click at [878, 111] on div "Convert to Order" at bounding box center [885, 105] width 80 height 13
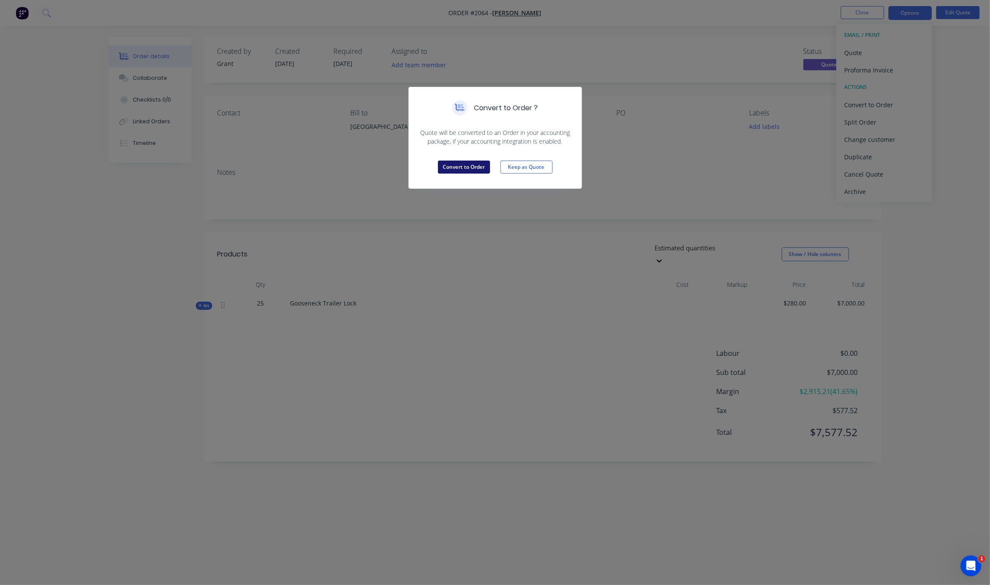
click at [467, 170] on button "Convert to Order" at bounding box center [464, 167] width 52 height 13
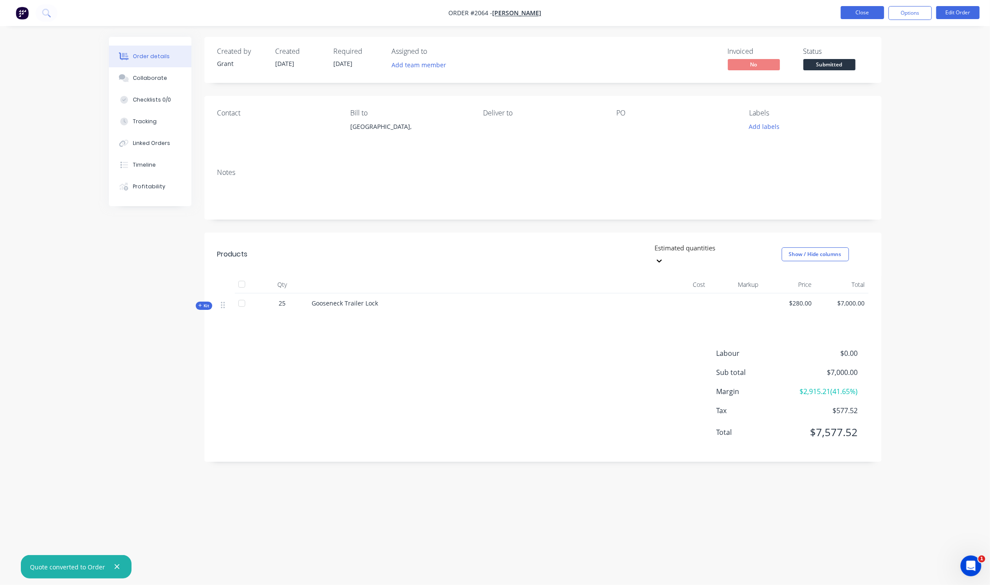
click at [856, 7] on button "Close" at bounding box center [862, 12] width 43 height 13
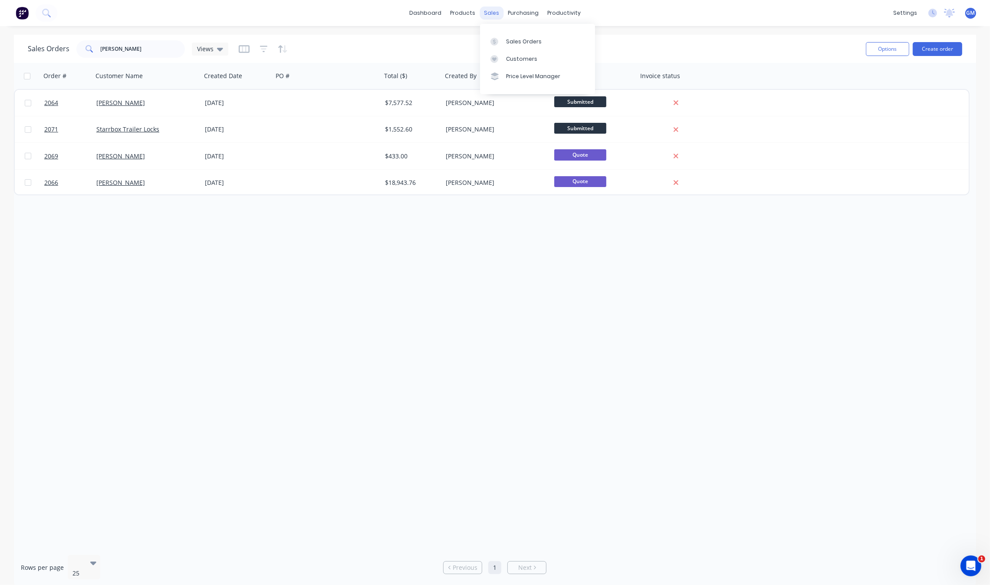
click at [491, 13] on div "sales" at bounding box center [492, 13] width 24 height 13
click at [519, 42] on div "Sales Orders" at bounding box center [524, 42] width 36 height 8
click at [515, 40] on div "Sales Orders" at bounding box center [524, 42] width 36 height 8
click at [150, 48] on input "david" at bounding box center [143, 48] width 85 height 17
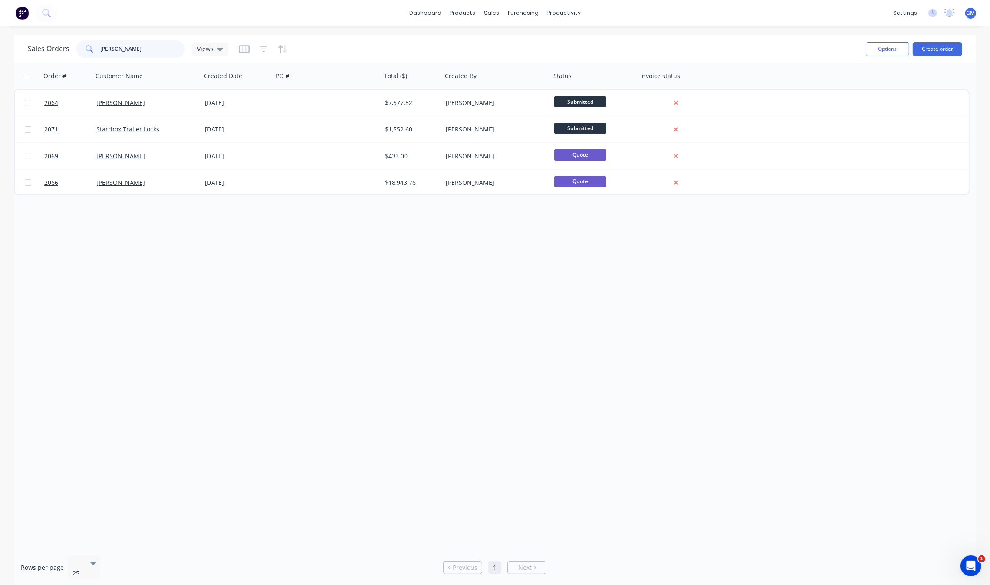
click at [150, 48] on input "david" at bounding box center [143, 48] width 85 height 17
click at [337, 325] on div "Order # Customer Name Created Date PO # Total ($) Created By Status Invoice sta…" at bounding box center [495, 305] width 963 height 485
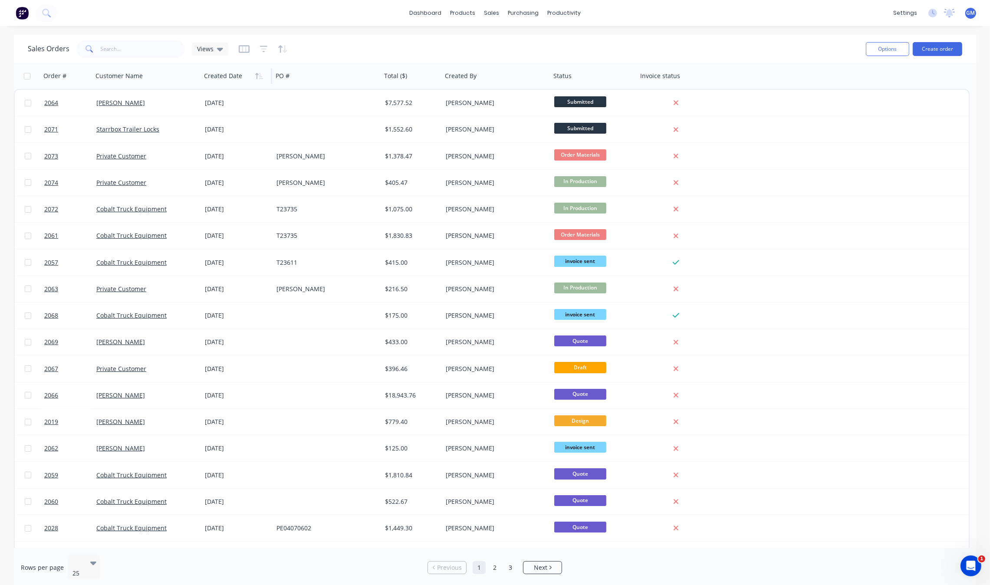
click at [251, 75] on div at bounding box center [235, 75] width 62 height 17
click at [262, 75] on icon "button" at bounding box center [259, 76] width 8 height 7
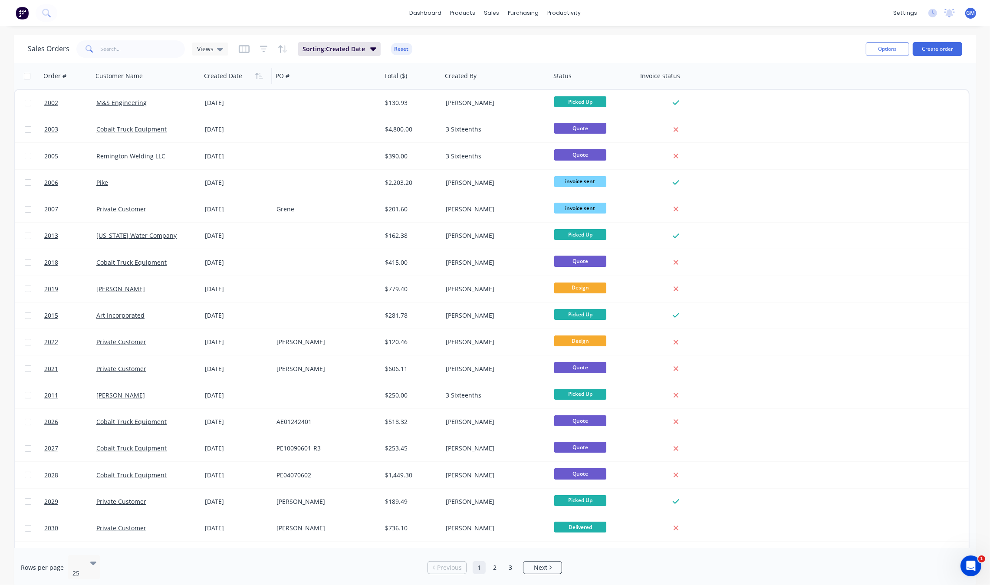
click at [262, 75] on icon "button" at bounding box center [259, 76] width 8 height 7
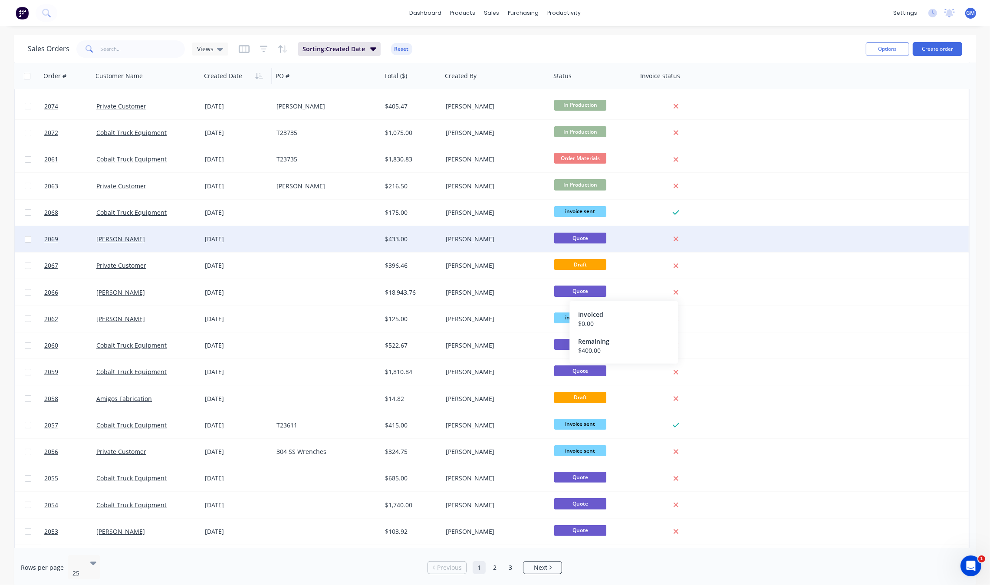
scroll to position [109, 0]
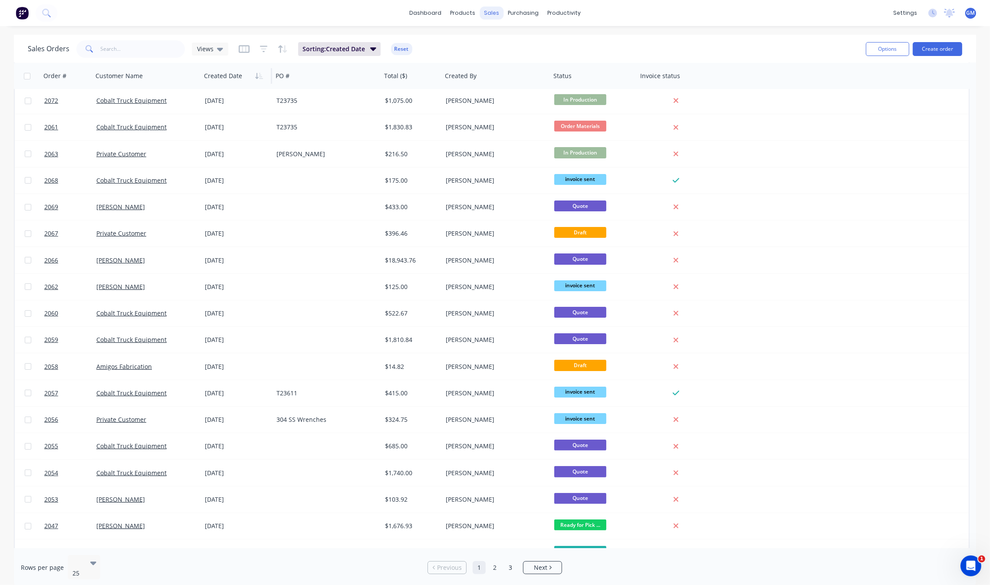
click at [493, 15] on div "sales" at bounding box center [492, 13] width 24 height 13
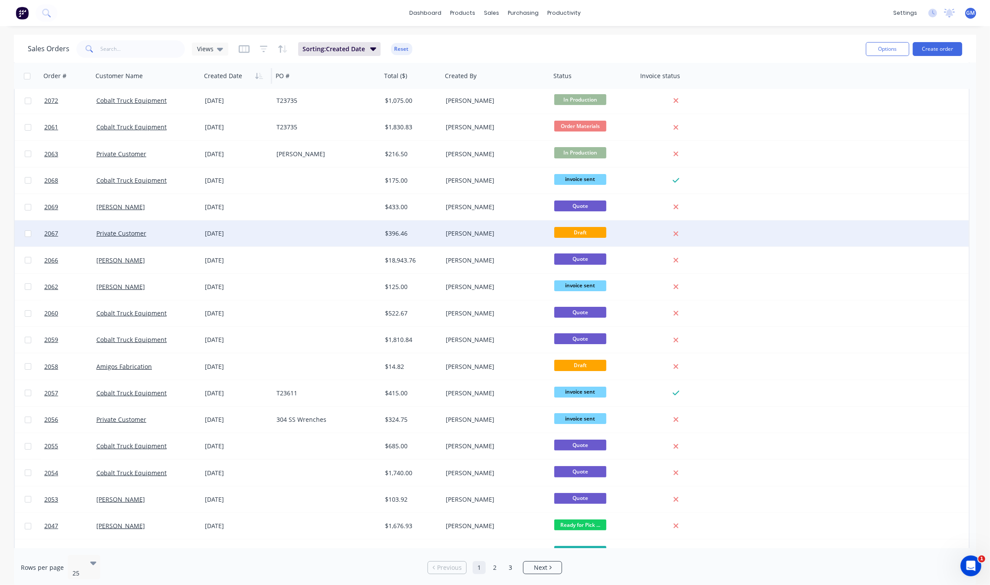
click at [506, 234] on div "Jared Miller" at bounding box center [494, 233] width 96 height 9
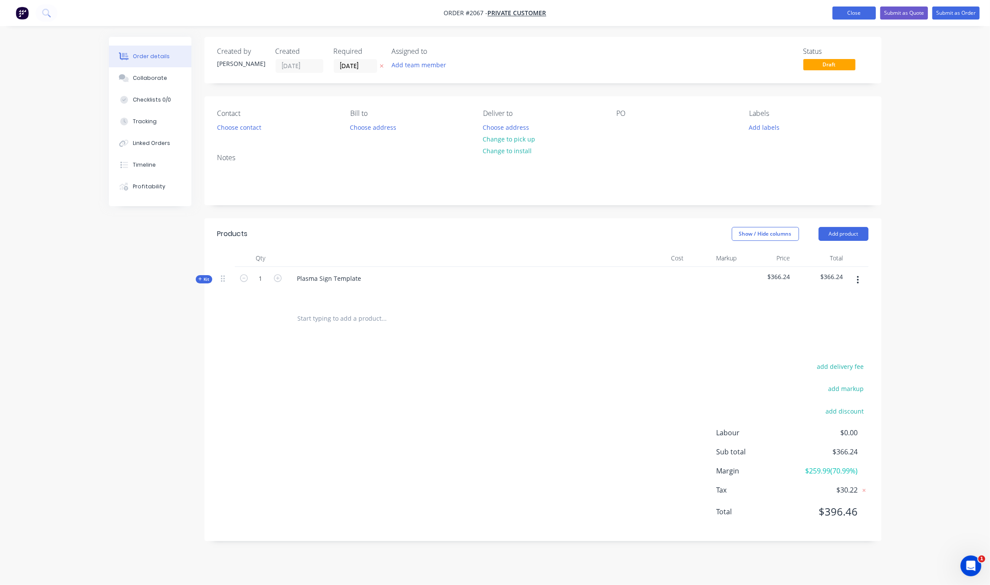
click at [835, 10] on button "Close" at bounding box center [854, 13] width 43 height 13
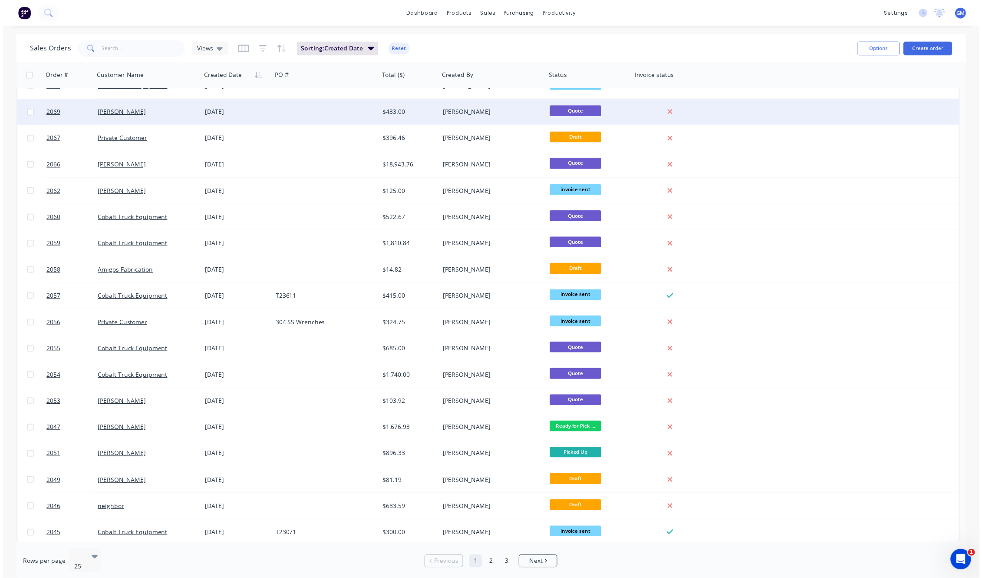
scroll to position [205, 0]
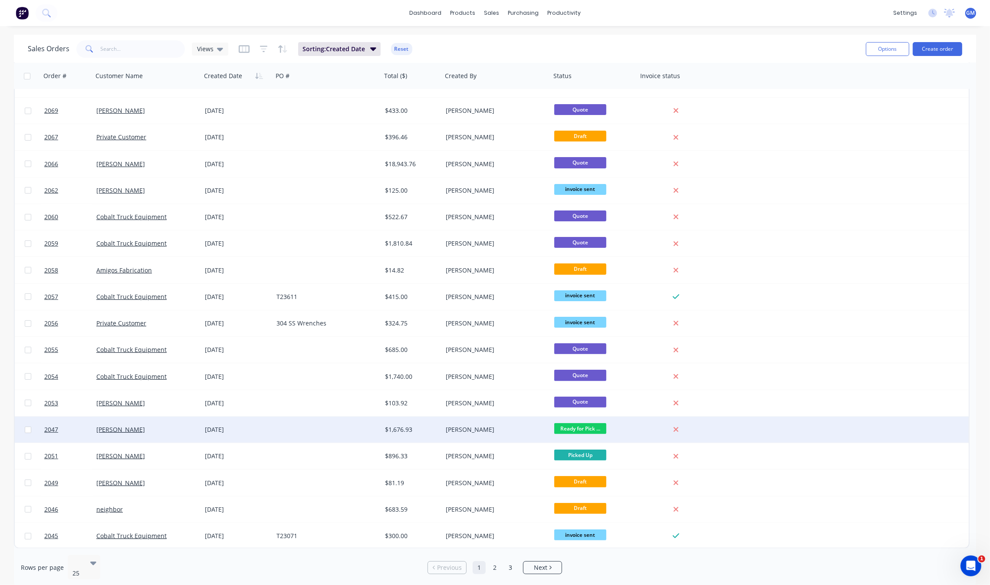
click at [630, 433] on div "Ready for Pick ..." at bounding box center [592, 429] width 76 height 13
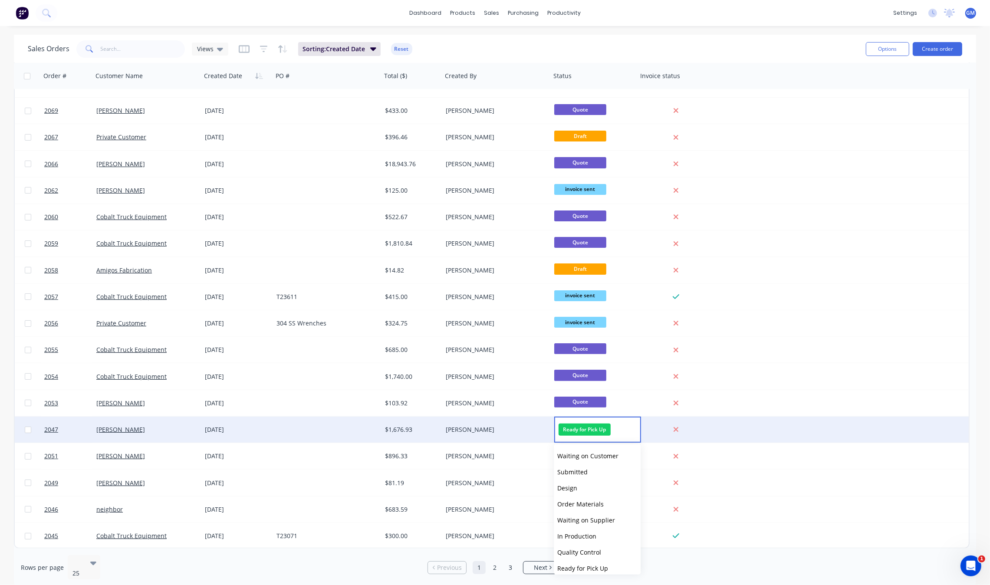
click at [630, 433] on div "Ready for Pick Up" at bounding box center [597, 430] width 87 height 26
click at [598, 429] on span "Ready for Pick Up" at bounding box center [585, 430] width 52 height 12
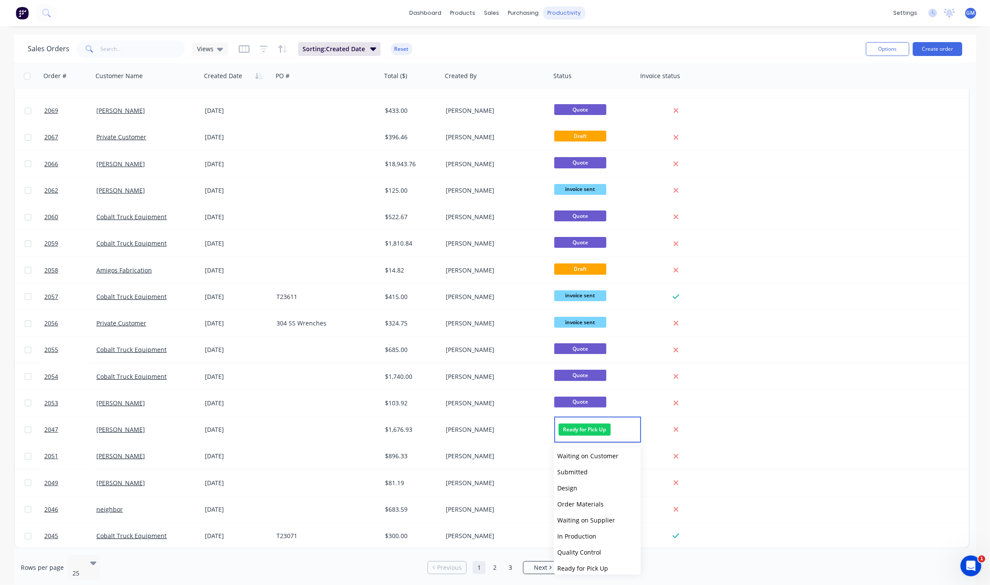
click at [568, 17] on div "productivity" at bounding box center [564, 13] width 42 height 13
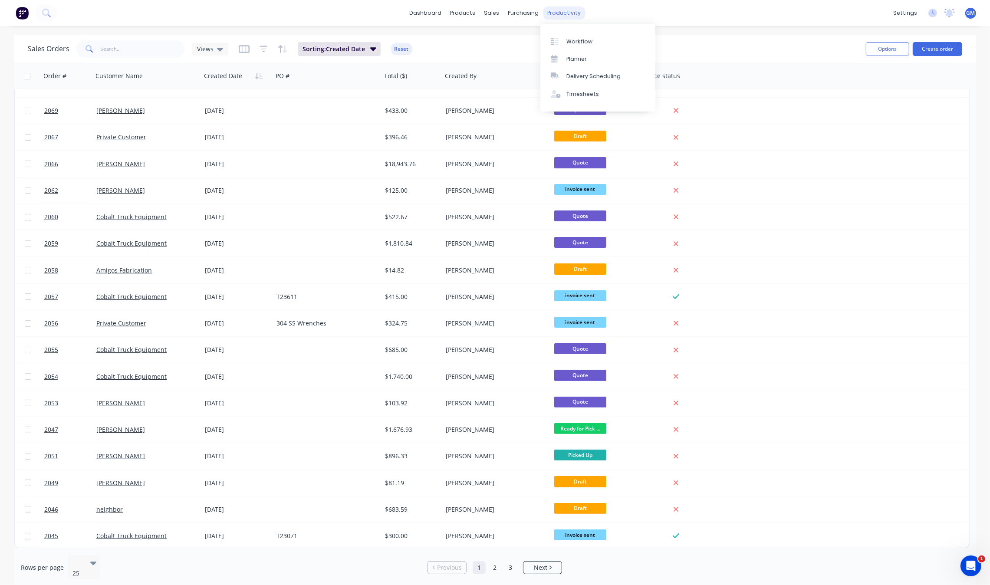
click at [571, 12] on div "productivity" at bounding box center [564, 13] width 42 height 13
click at [568, 38] on div "Workflow" at bounding box center [580, 42] width 26 height 8
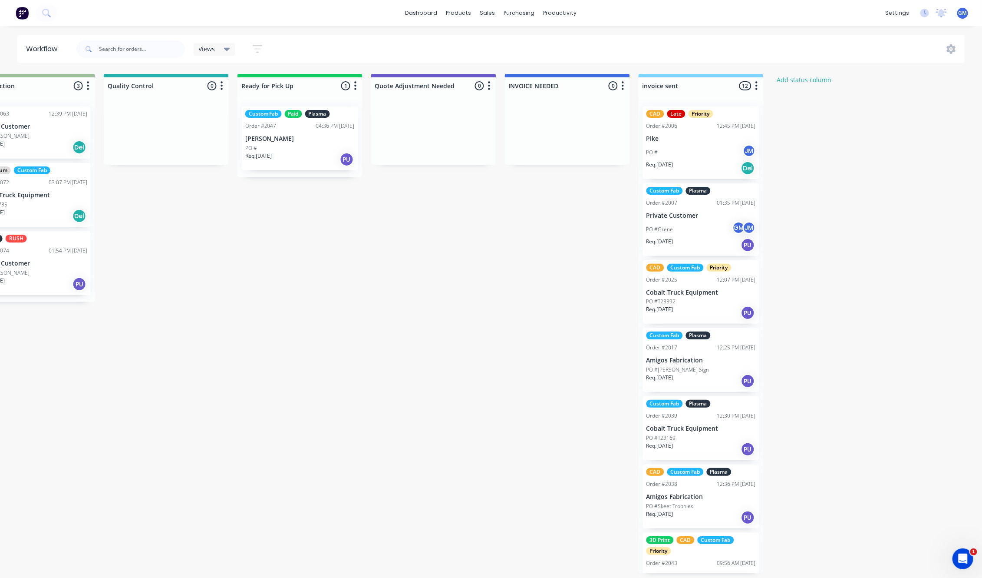
scroll to position [3, 717]
click at [309, 130] on div "Custom Fab Paid Plasma Order #2047 04:36 PM 03/09/25 Gini Garcia PO # Req. 22/0…" at bounding box center [300, 138] width 116 height 64
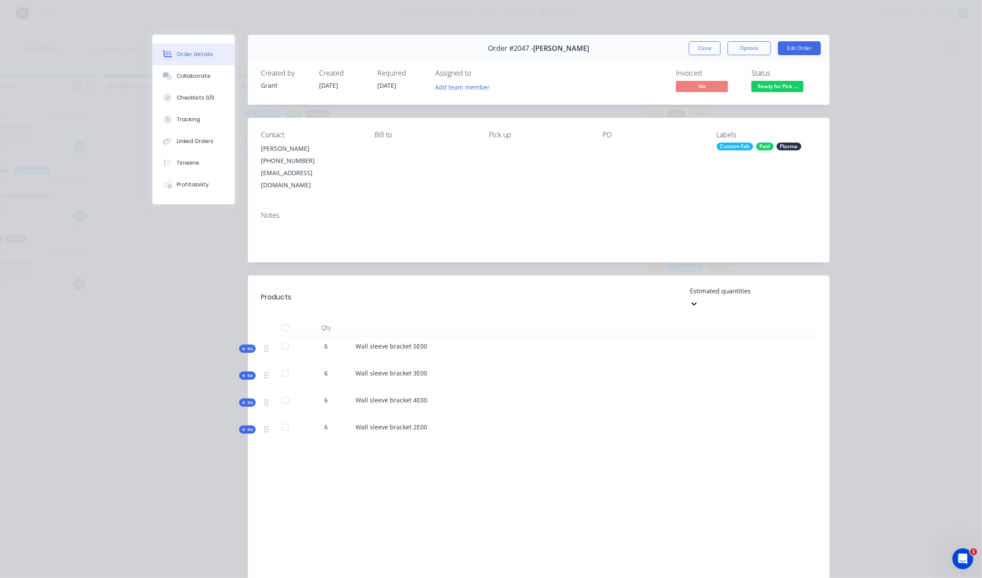
click at [709, 40] on div "Order #2047 - Gini Garcia Close Options Edit Order" at bounding box center [539, 48] width 582 height 27
click at [709, 46] on button "Close" at bounding box center [705, 48] width 32 height 14
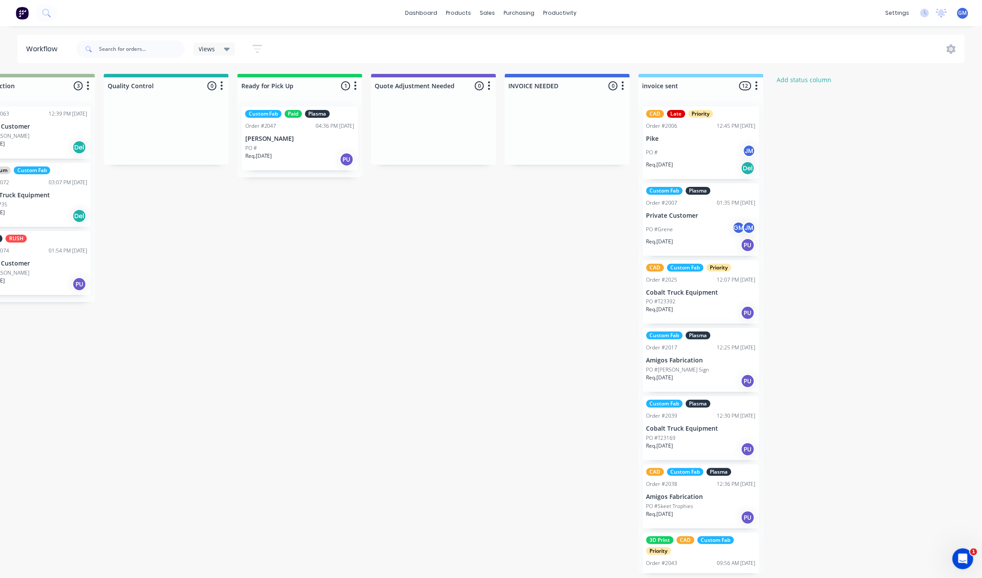
click at [357, 83] on button "button" at bounding box center [355, 86] width 10 height 10
click at [344, 122] on div "04:36 PM 03/09/25" at bounding box center [335, 126] width 39 height 8
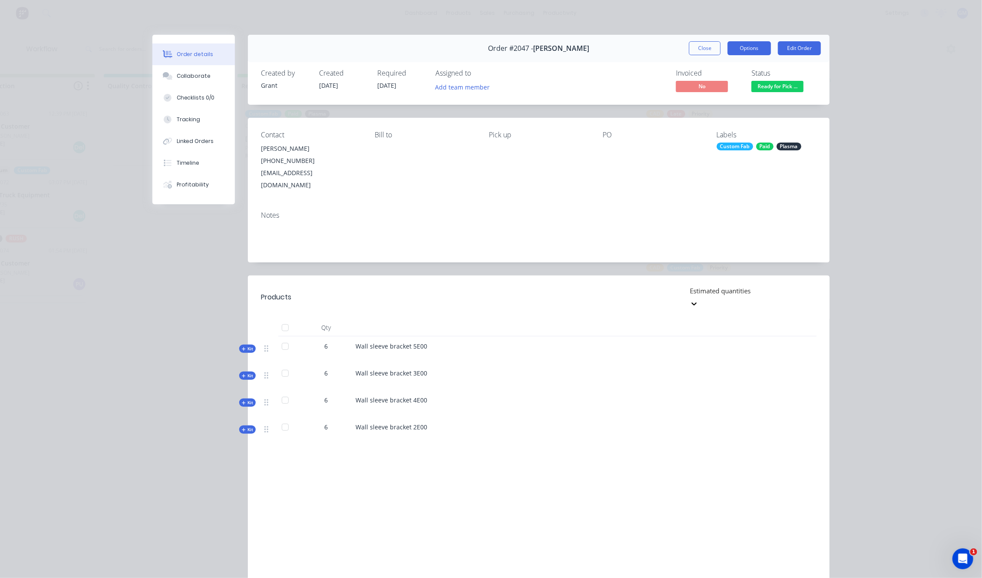
click at [753, 52] on button "Options" at bounding box center [749, 48] width 43 height 14
click at [786, 46] on button "Edit Order" at bounding box center [799, 48] width 43 height 14
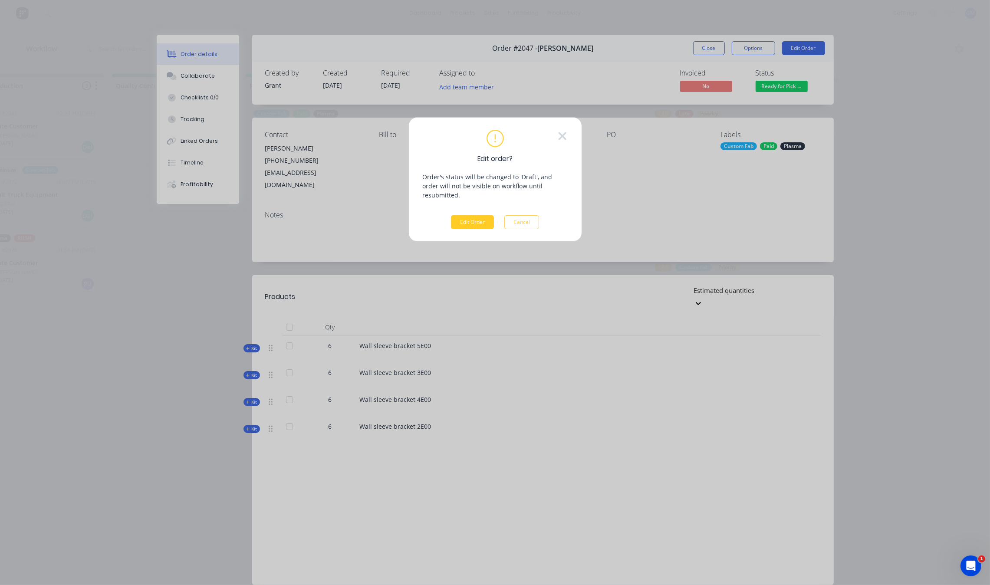
click at [480, 215] on button "Edit Order" at bounding box center [472, 222] width 43 height 14
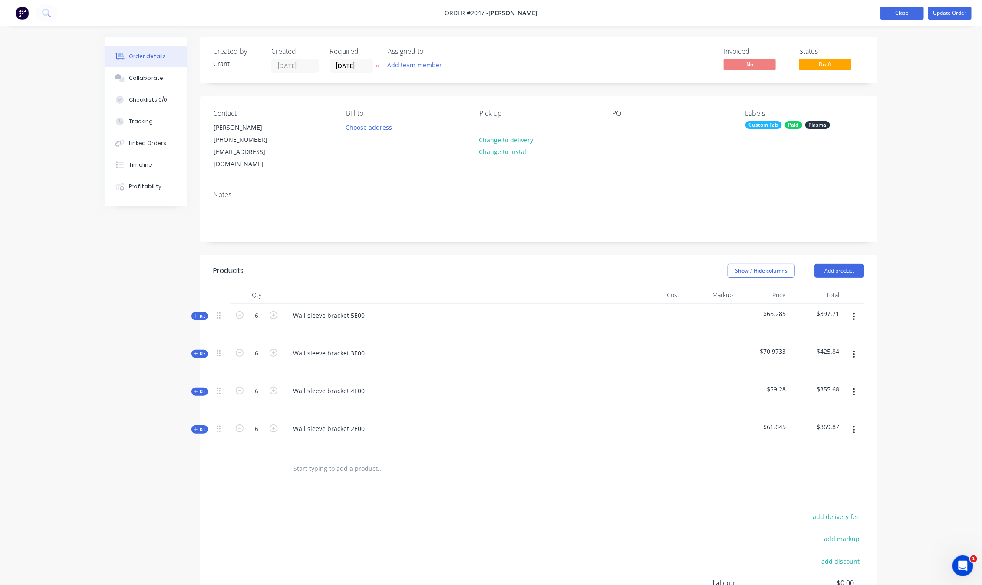
click at [910, 16] on button "Close" at bounding box center [902, 13] width 43 height 13
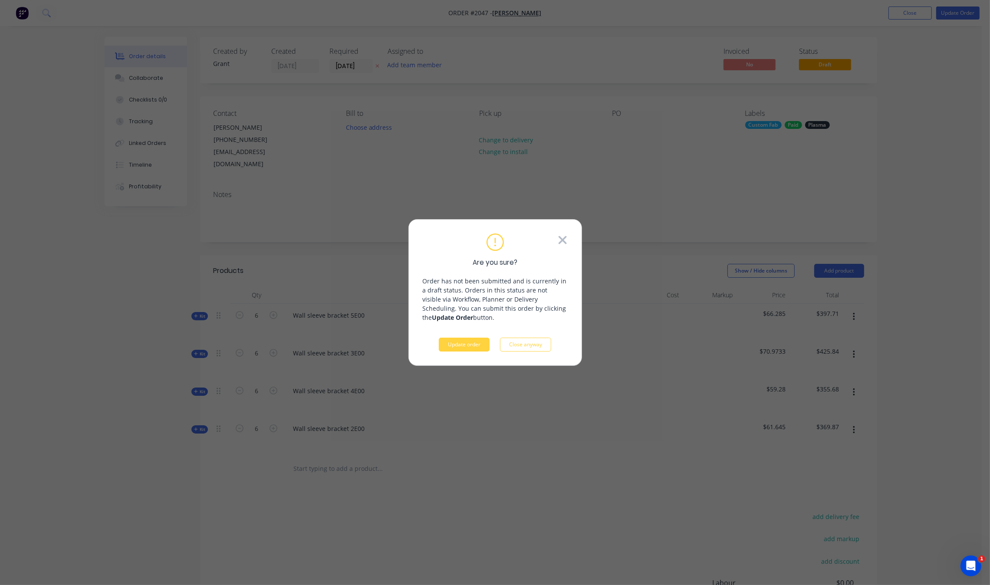
click at [558, 236] on icon at bounding box center [563, 240] width 10 height 13
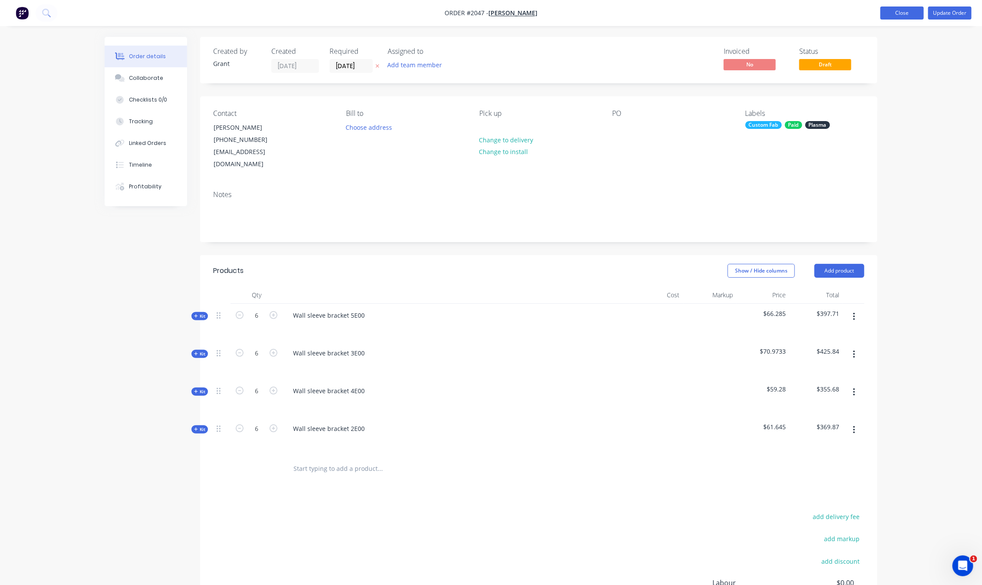
click at [901, 14] on button "Close" at bounding box center [902, 13] width 43 height 13
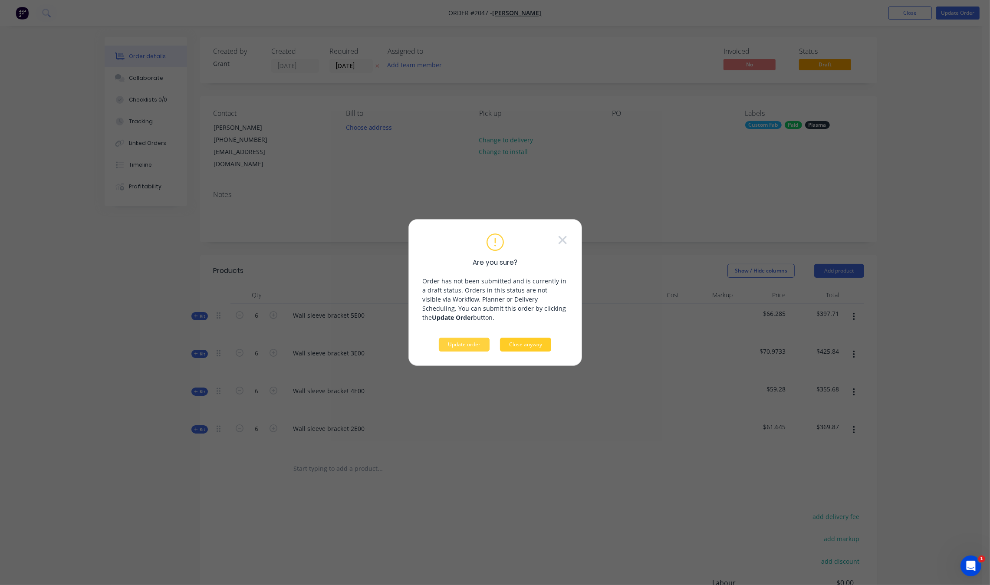
click at [538, 339] on button "Close anyway" at bounding box center [525, 345] width 51 height 14
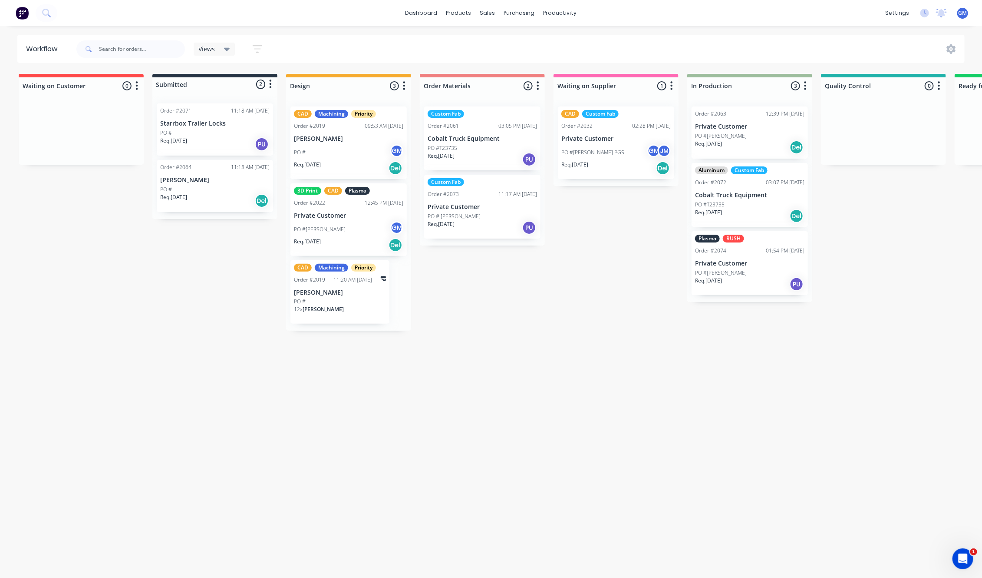
click at [444, 392] on div "Waiting on Customer 0 Status colour #FF4949 hex #FF4949 Save Cancel Notificatio…" at bounding box center [843, 323] width 1700 height 499
click at [220, 127] on div "Order #2071 11:18 AM 07/10/25 Starrbox Trailer Locks PO # Req. 21/09/25 PU" at bounding box center [215, 129] width 116 height 52
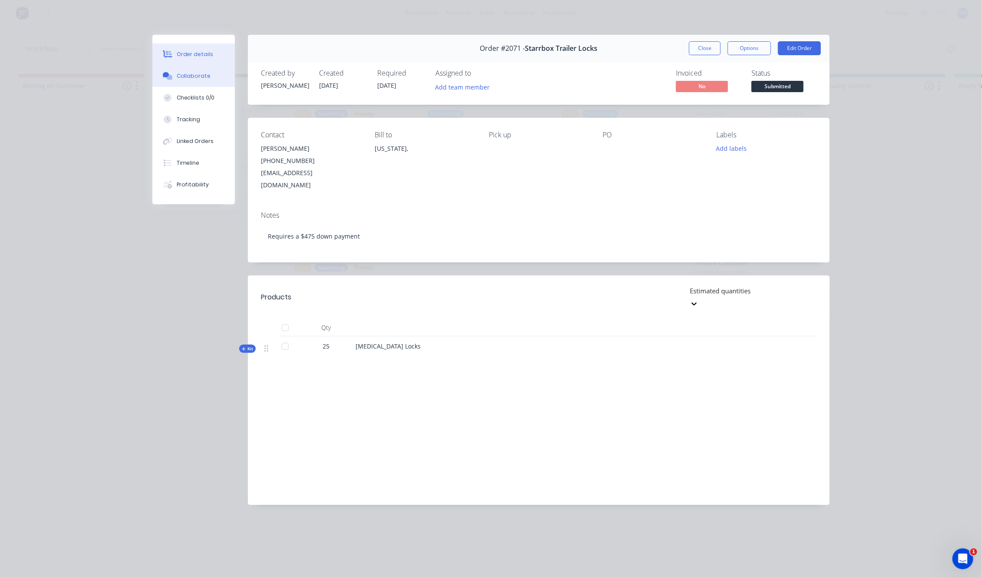
click at [207, 68] on button "Collaborate" at bounding box center [193, 76] width 83 height 22
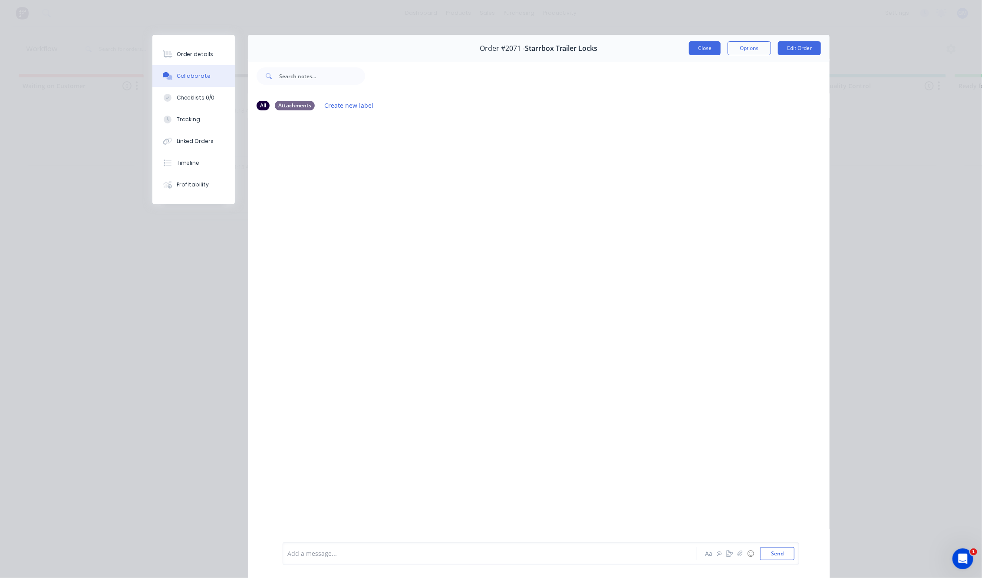
drag, startPoint x: 708, startPoint y: 37, endPoint x: 706, endPoint y: 45, distance: 7.9
click at [708, 37] on div "Order #2071 - Starrbox Trailer Locks Close Options Edit Order" at bounding box center [539, 48] width 582 height 27
click at [706, 45] on button "Close" at bounding box center [705, 48] width 32 height 14
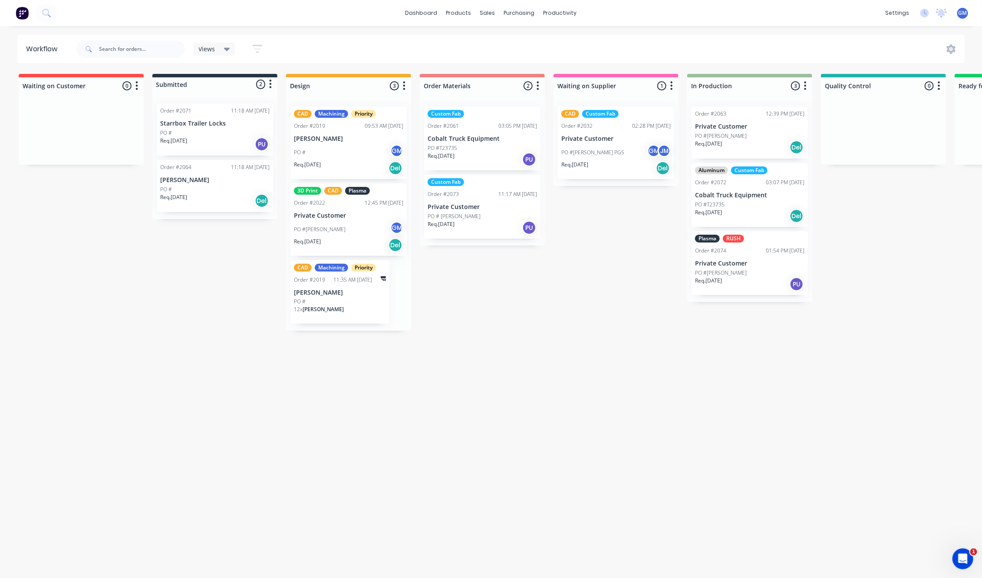
click at [494, 142] on p "Cobalt Truck Equipment" at bounding box center [482, 138] width 109 height 7
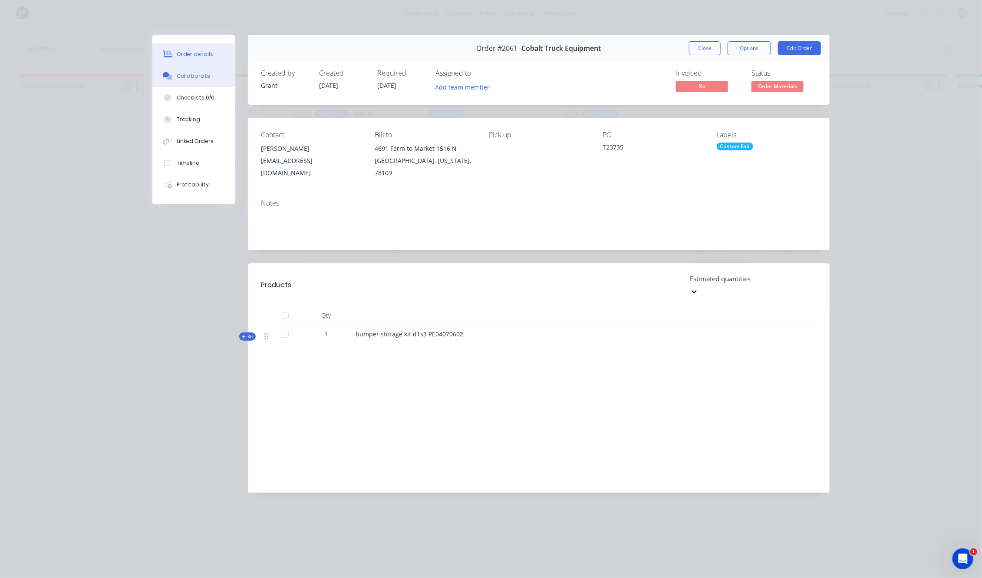
click at [185, 82] on button "Collaborate" at bounding box center [193, 76] width 83 height 22
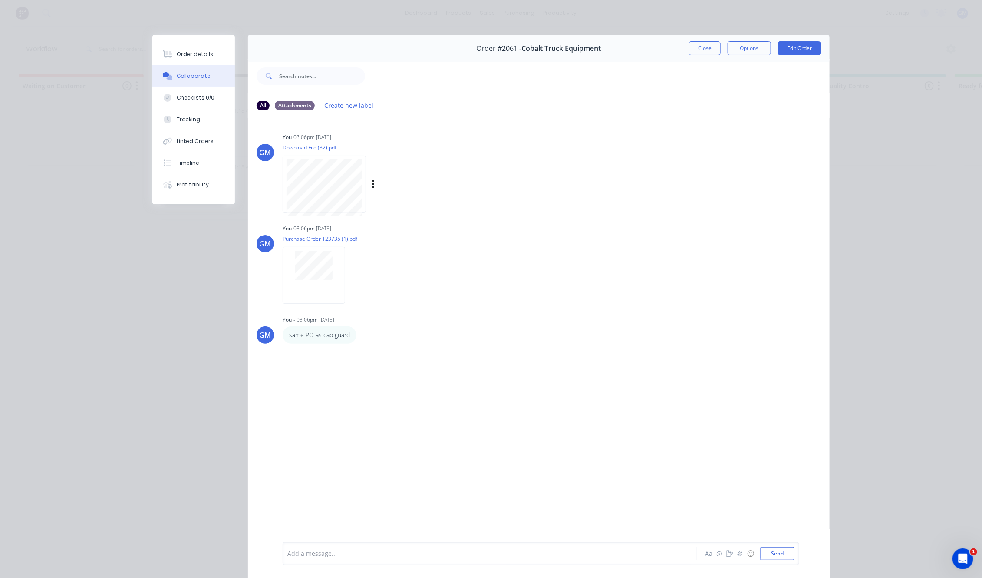
click at [283, 175] on div at bounding box center [324, 183] width 83 height 57
